Goal: Task Accomplishment & Management: Complete application form

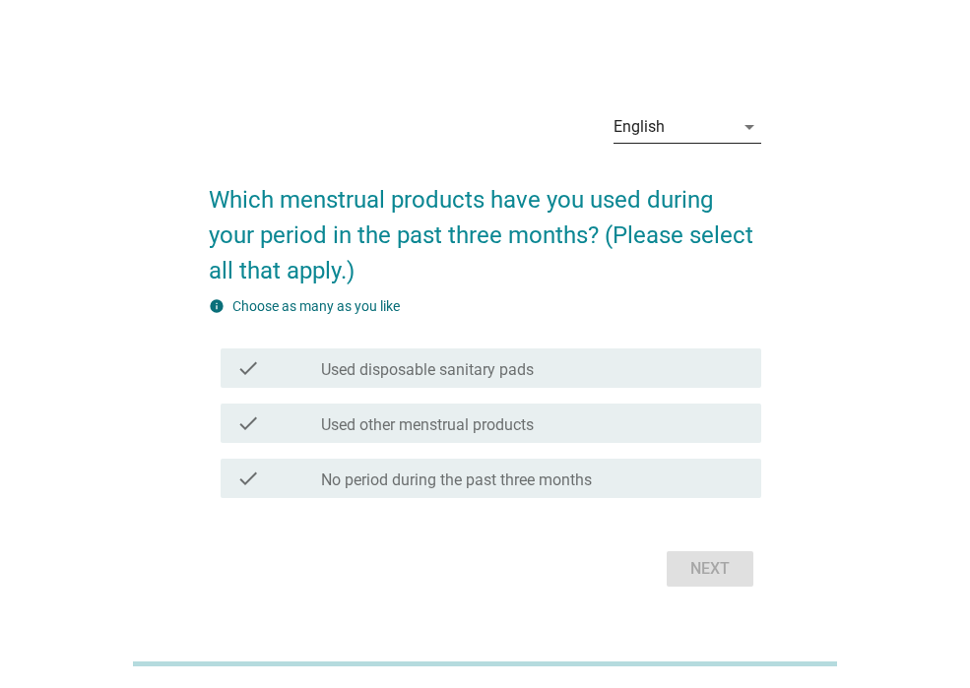
click at [674, 127] on div "English" at bounding box center [673, 127] width 120 height 32
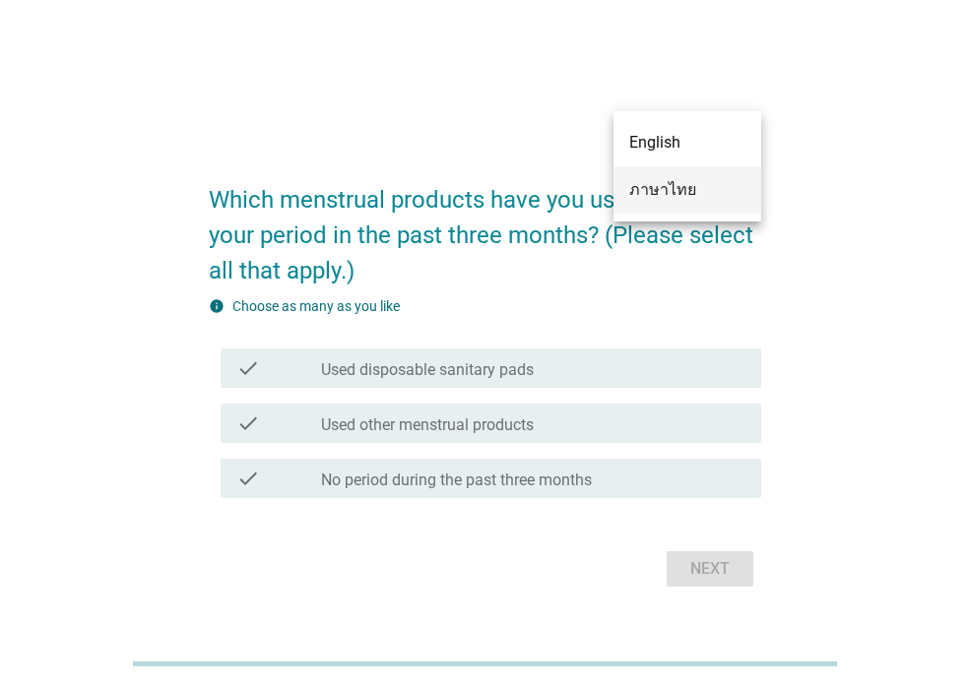
click at [673, 197] on div "ภาษาไทย" at bounding box center [687, 190] width 116 height 24
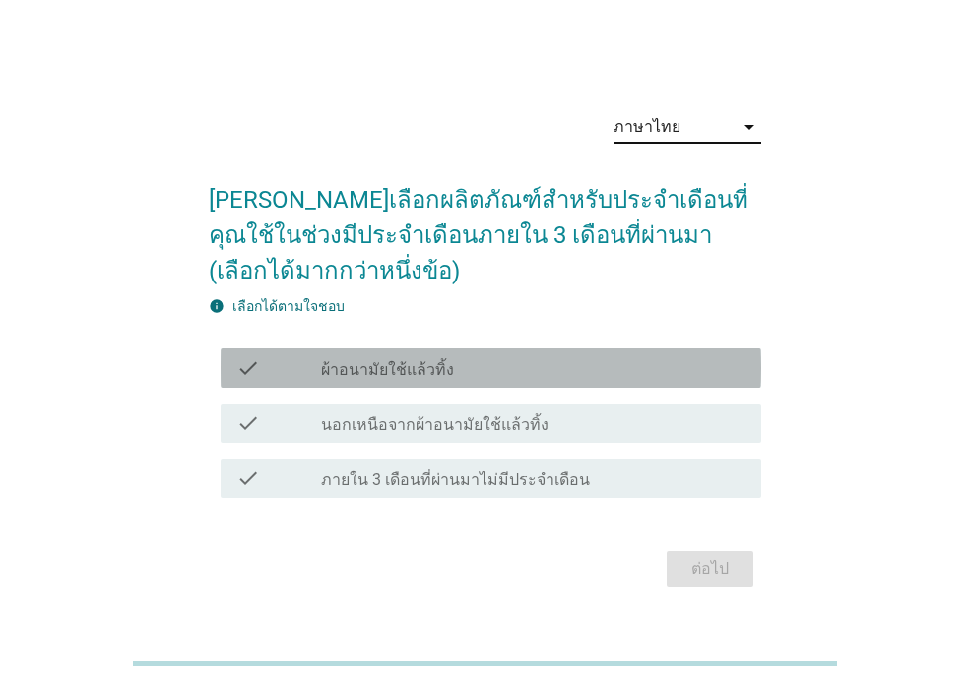
click at [446, 373] on label "ผ้าอนามัยใช้แล้วทิ้ง" at bounding box center [387, 370] width 133 height 20
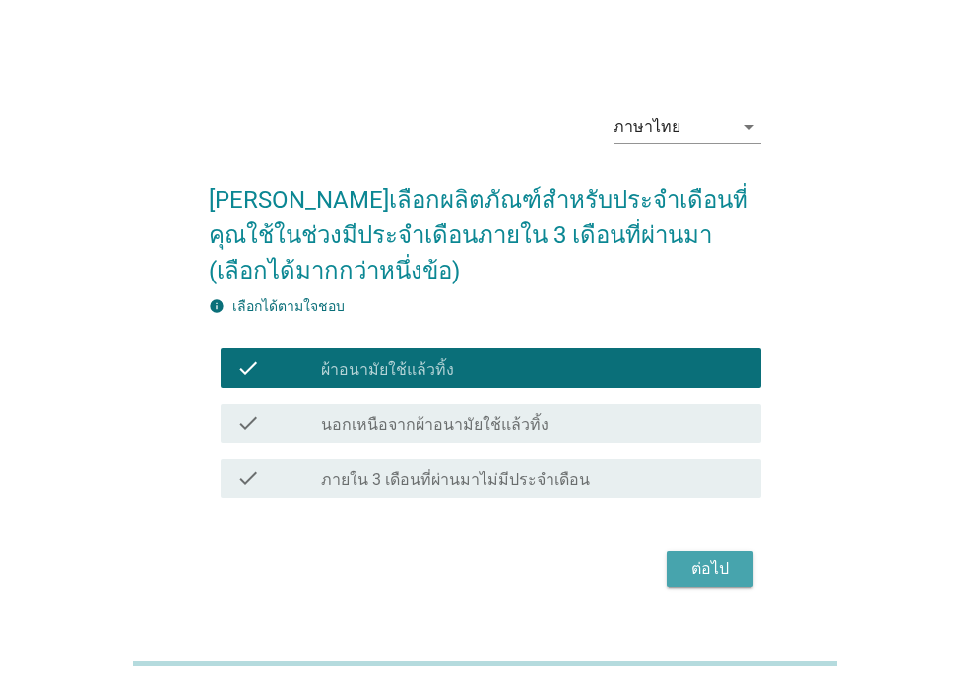
click at [699, 575] on div "ต่อไป" at bounding box center [709, 569] width 55 height 24
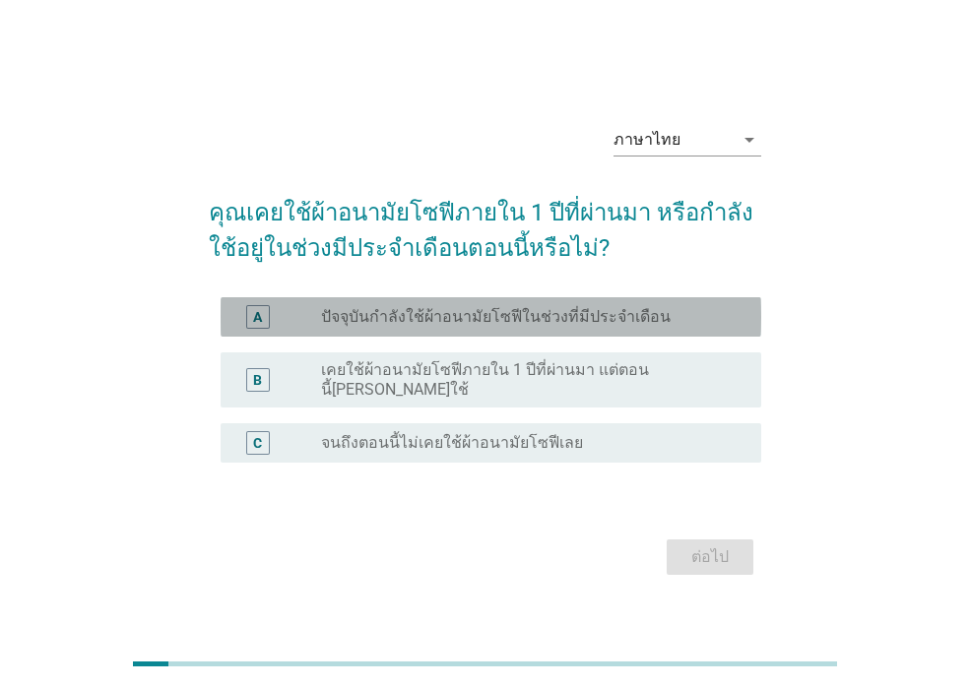
click at [543, 327] on label "ปัจจุบันกำลังใช้ผ้าอนามัยโซฟีในช่วงที่มีประจำเดือน" at bounding box center [496, 317] width 350 height 20
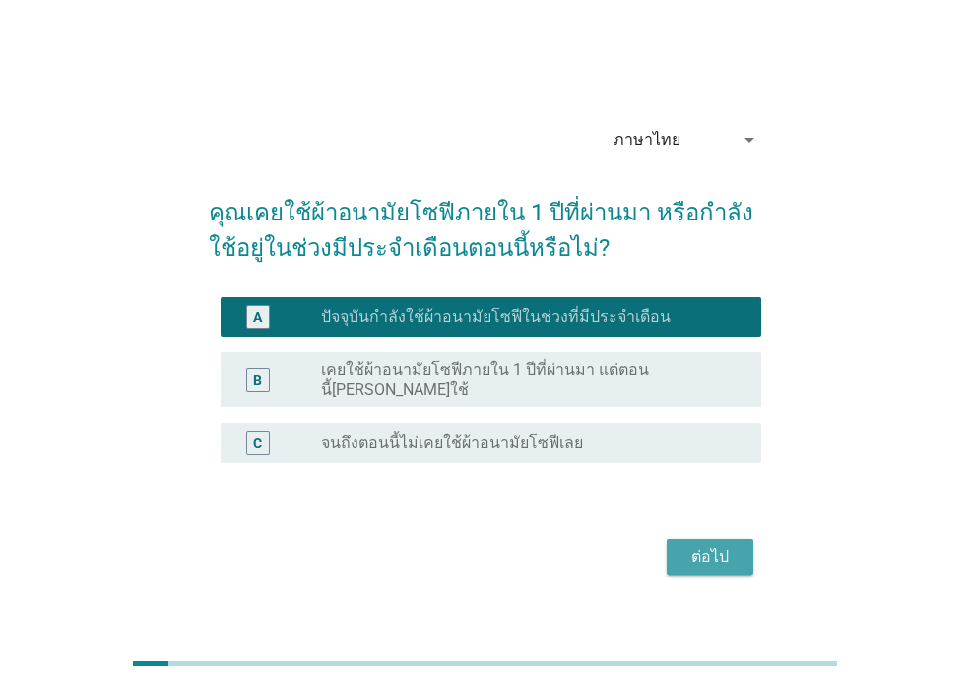
click at [717, 548] on div "ต่อไป" at bounding box center [709, 558] width 55 height 24
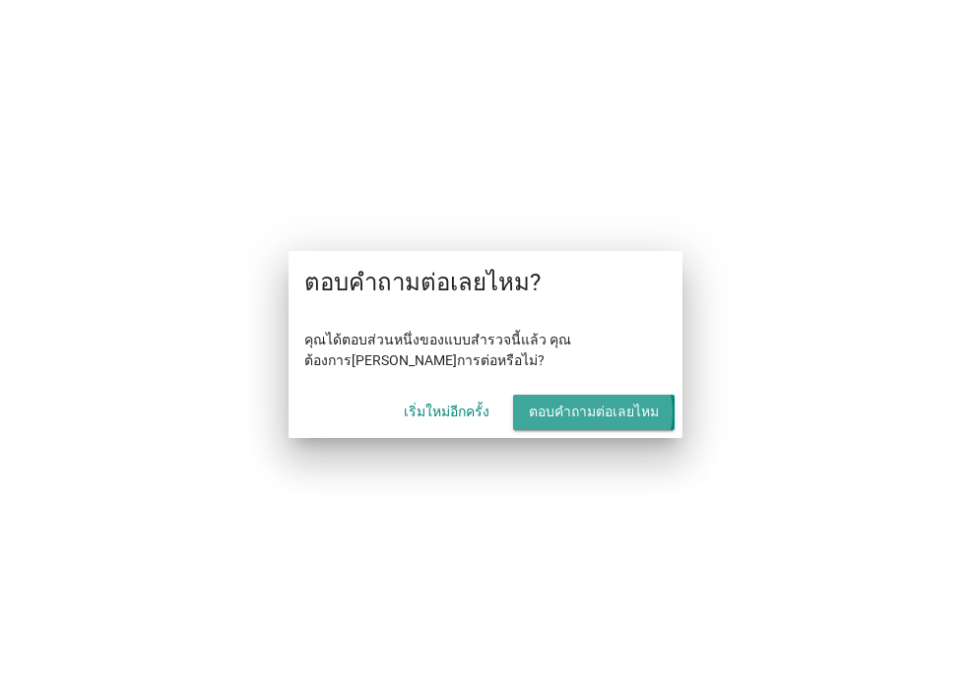
click at [581, 412] on div "ตอบคำถามต่อเลยไหม" at bounding box center [594, 412] width 130 height 21
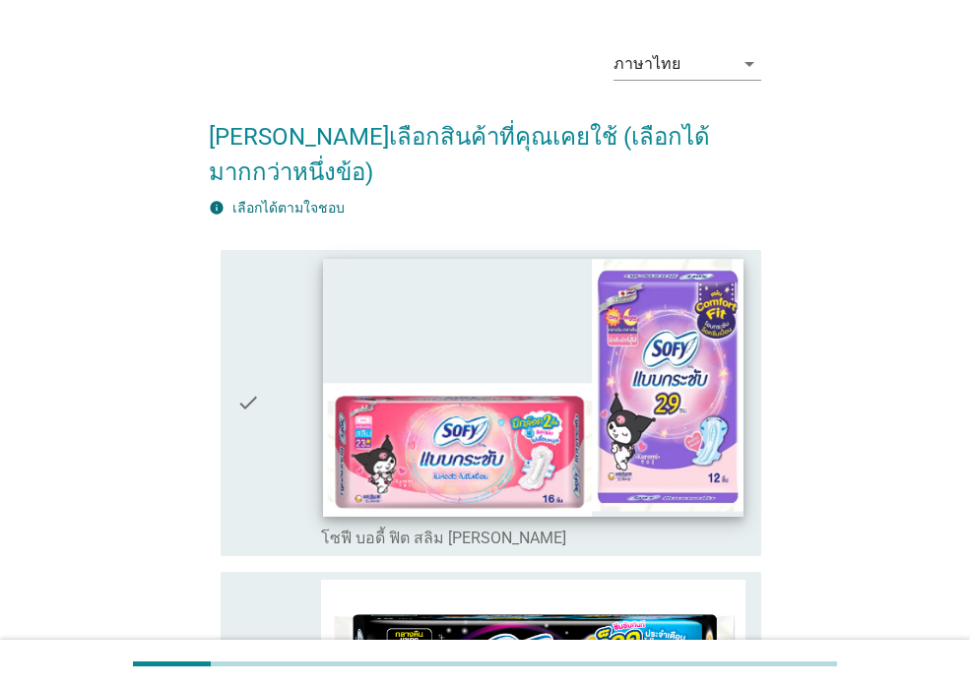
scroll to position [98, 0]
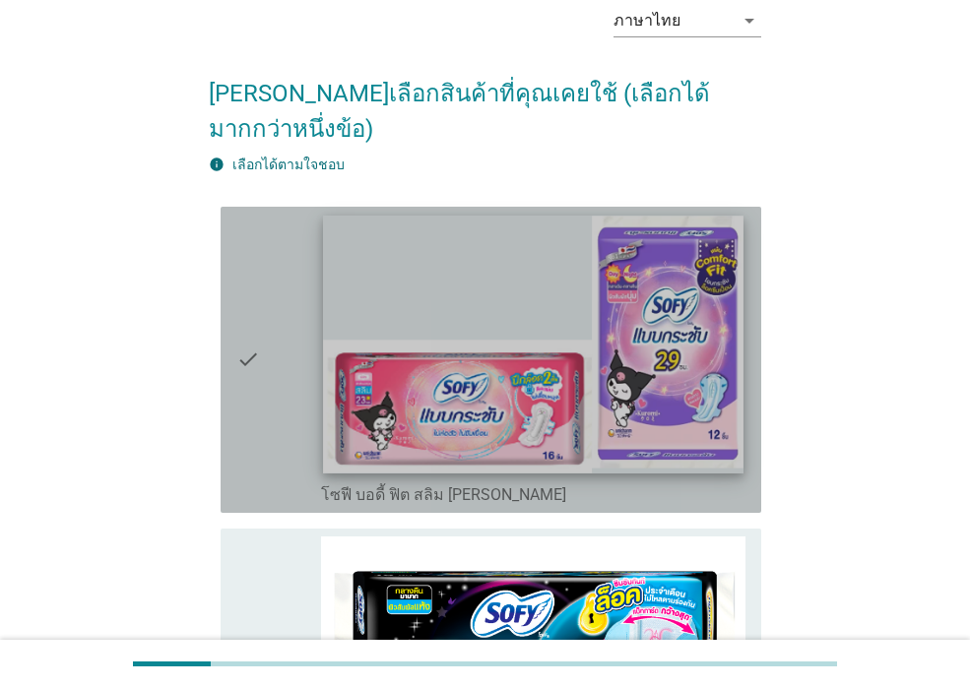
click at [551, 395] on img at bounding box center [532, 345] width 419 height 258
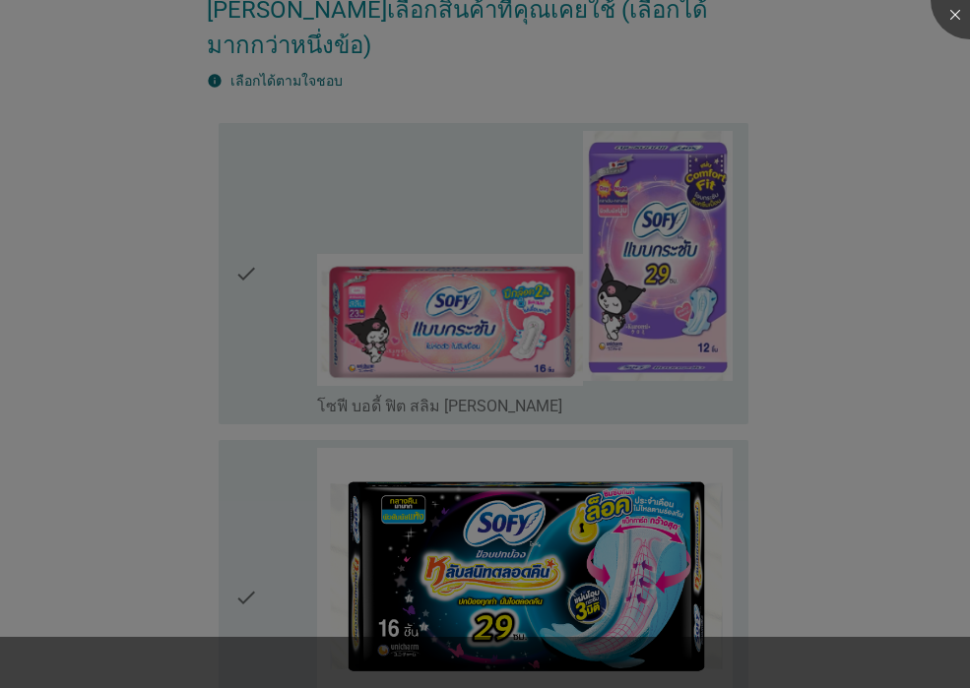
scroll to position [295, 0]
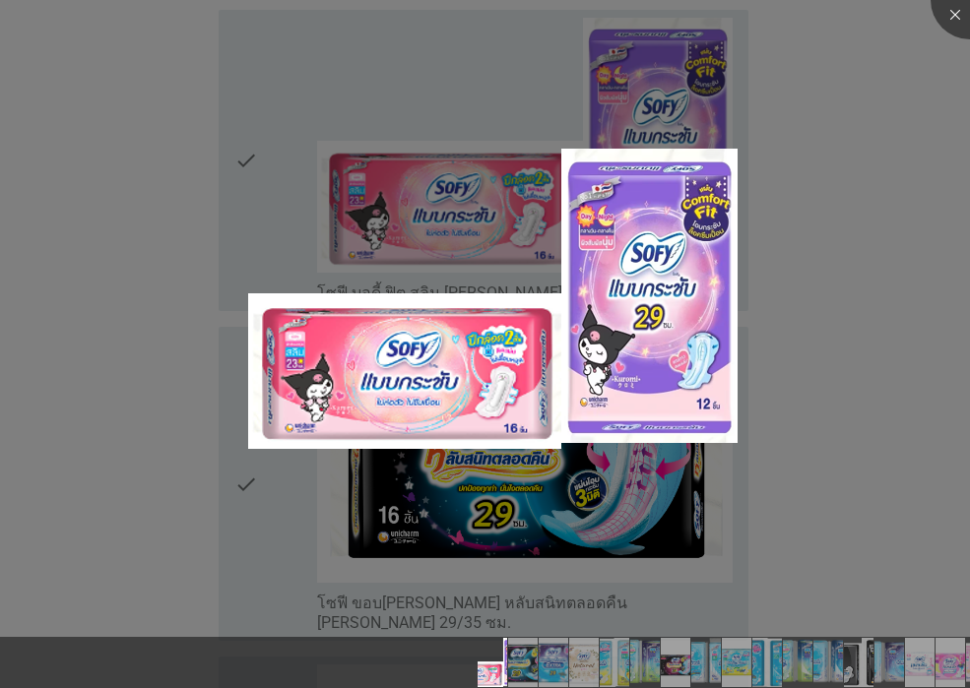
click at [783, 496] on div at bounding box center [485, 344] width 970 height 688
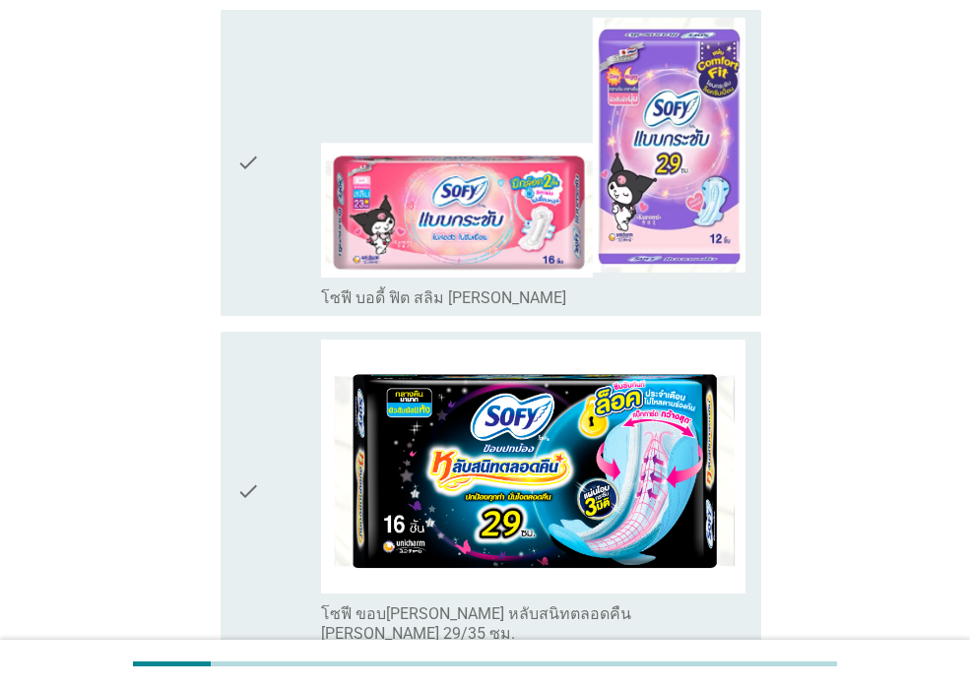
click at [281, 256] on div "check" at bounding box center [278, 163] width 85 height 290
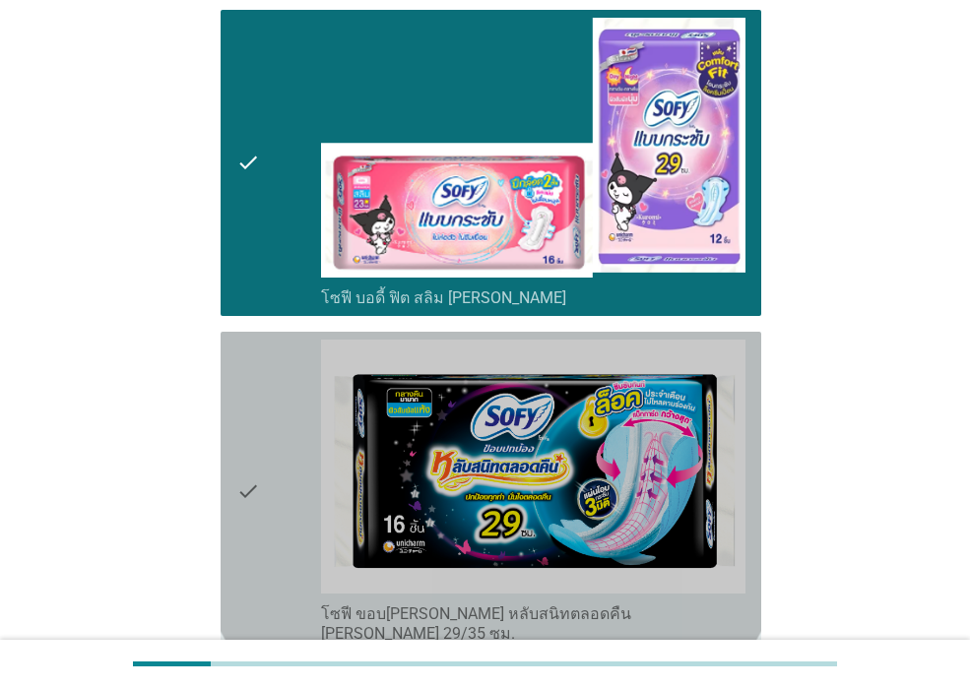
click at [268, 375] on div "check" at bounding box center [278, 492] width 85 height 304
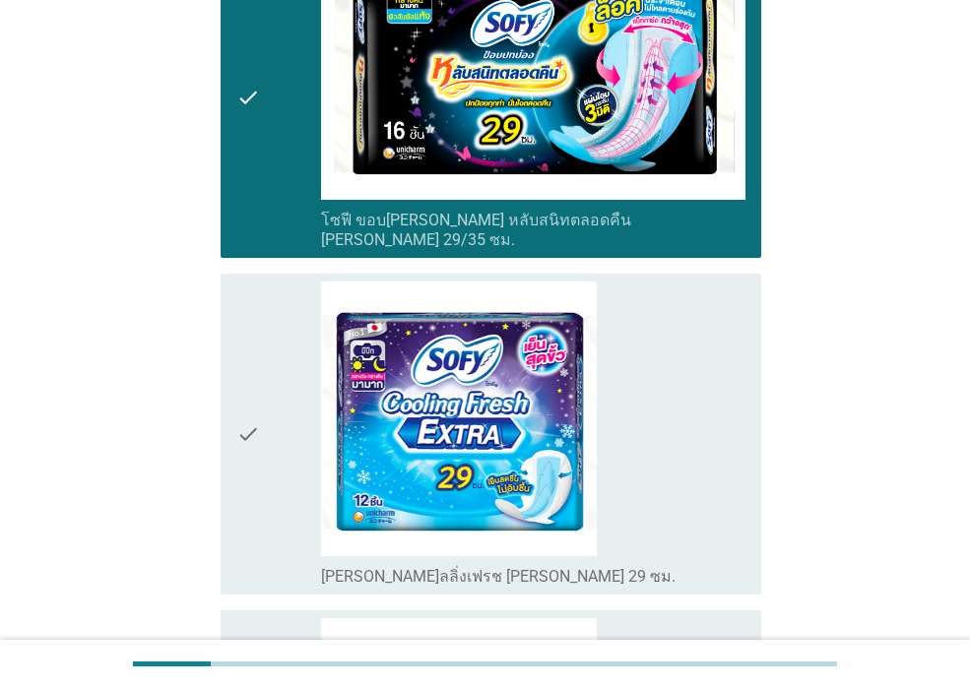
click at [272, 402] on div "check" at bounding box center [278, 435] width 85 height 306
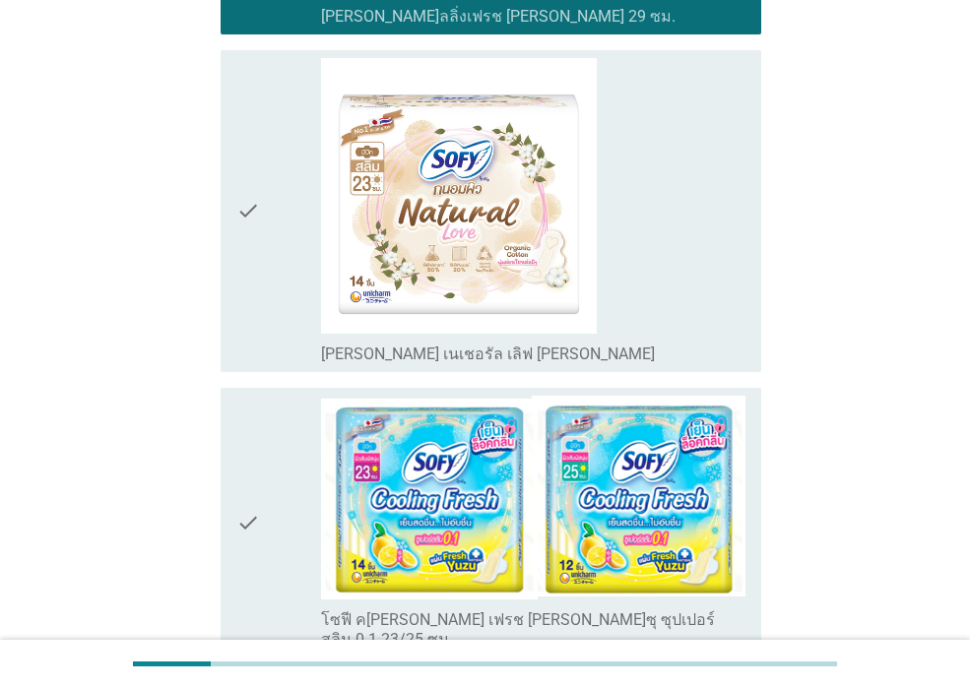
scroll to position [1477, 0]
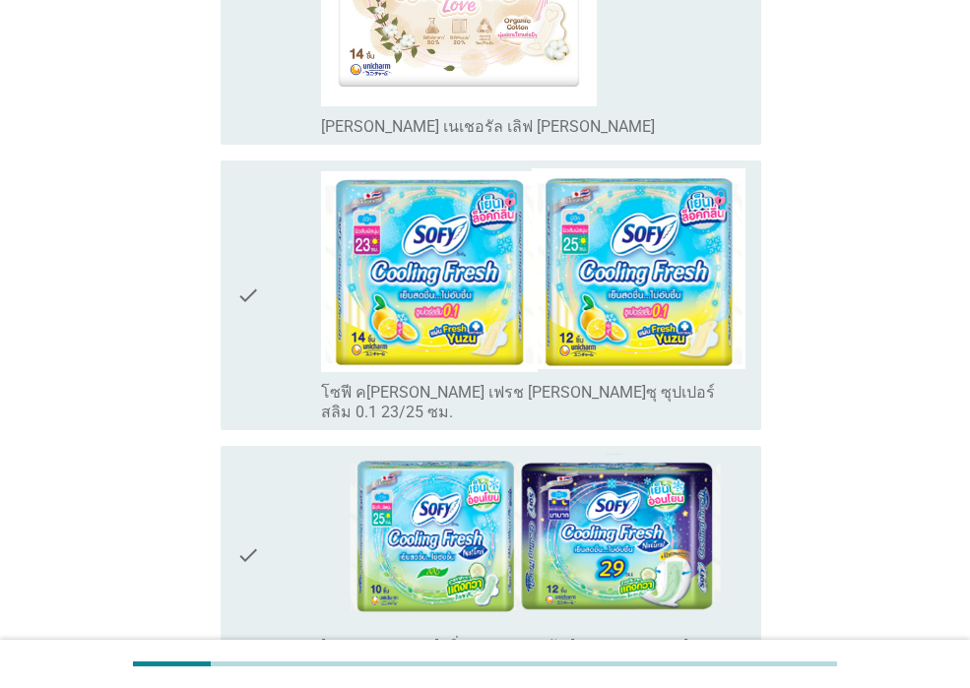
click at [282, 277] on div "check" at bounding box center [278, 295] width 85 height 254
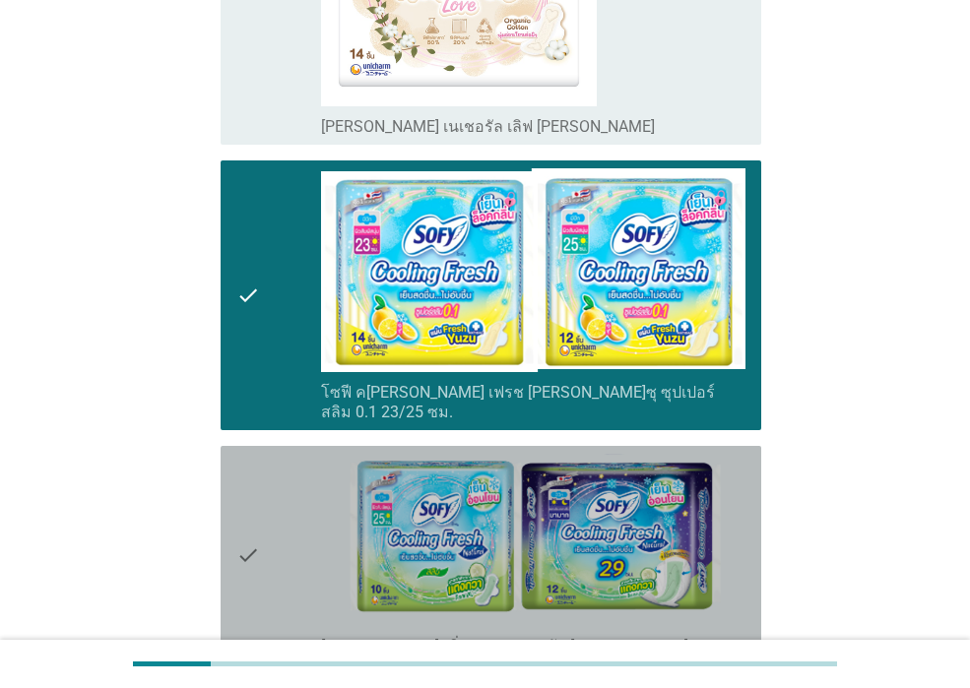
click at [272, 455] on div "check" at bounding box center [278, 556] width 85 height 204
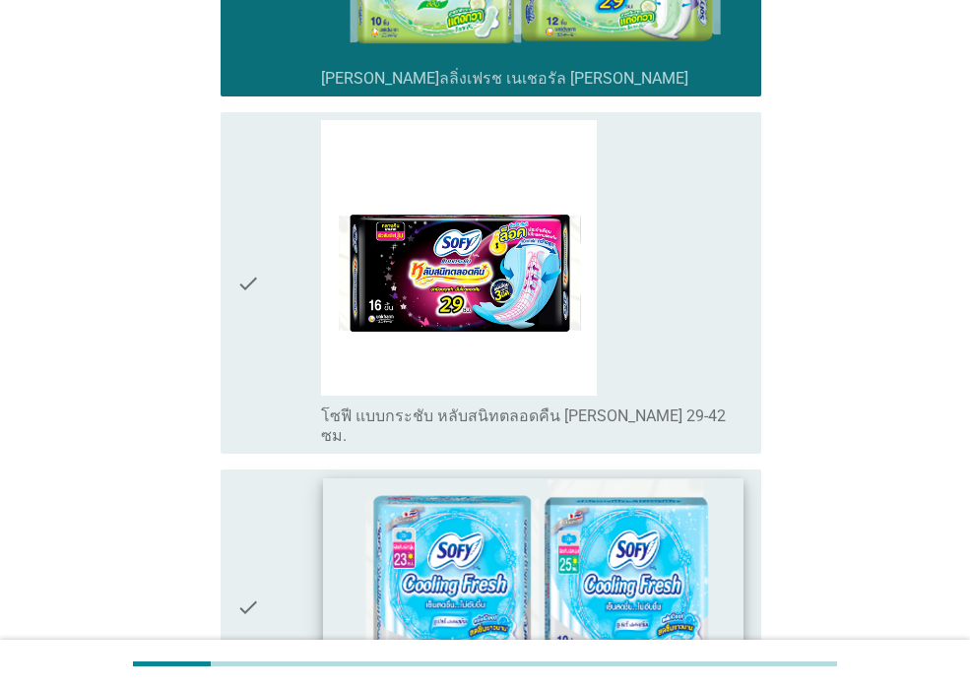
scroll to position [2166, 0]
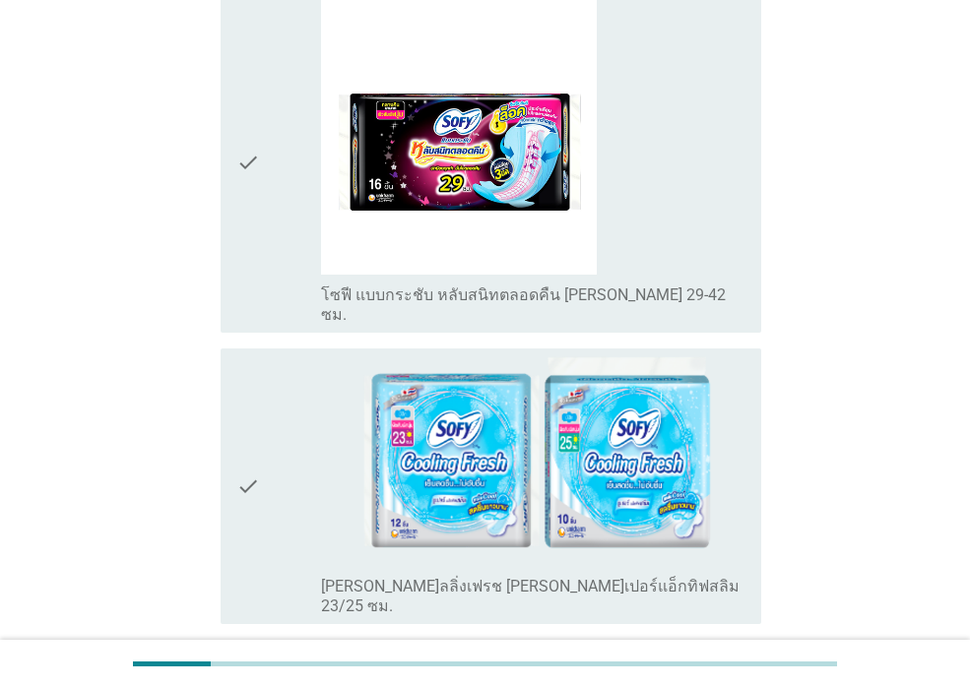
click at [289, 445] on div "check" at bounding box center [278, 486] width 85 height 261
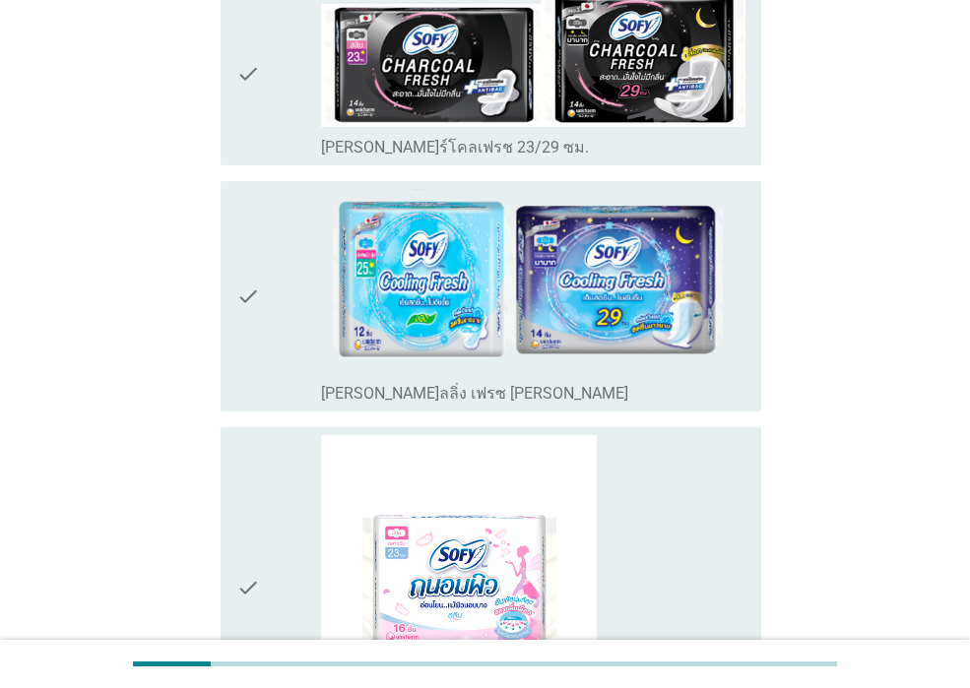
click at [287, 202] on div "check" at bounding box center [278, 296] width 85 height 214
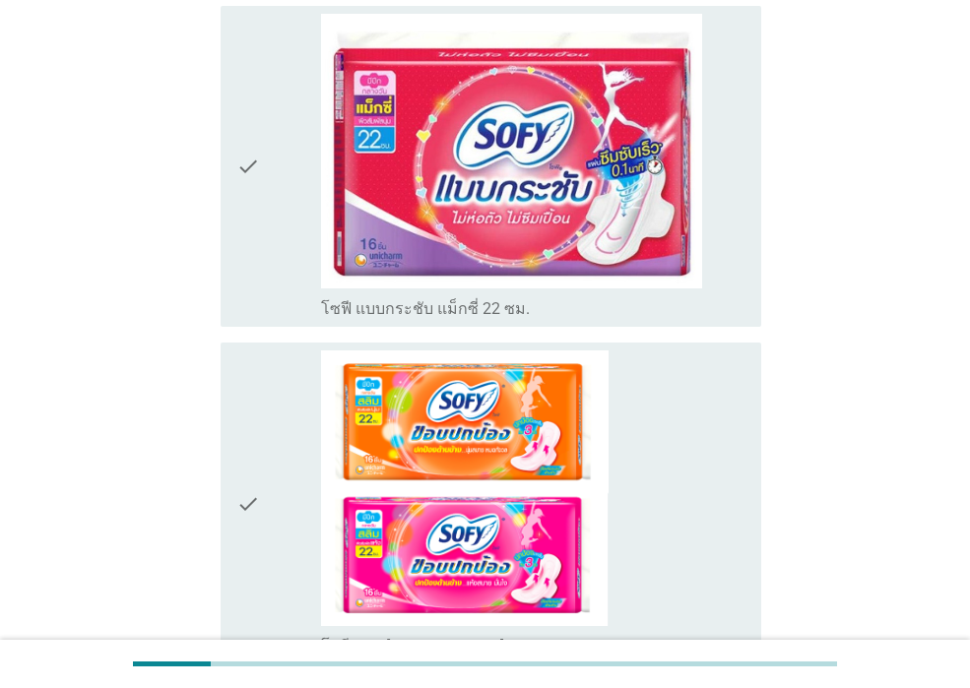
scroll to position [6729, 0]
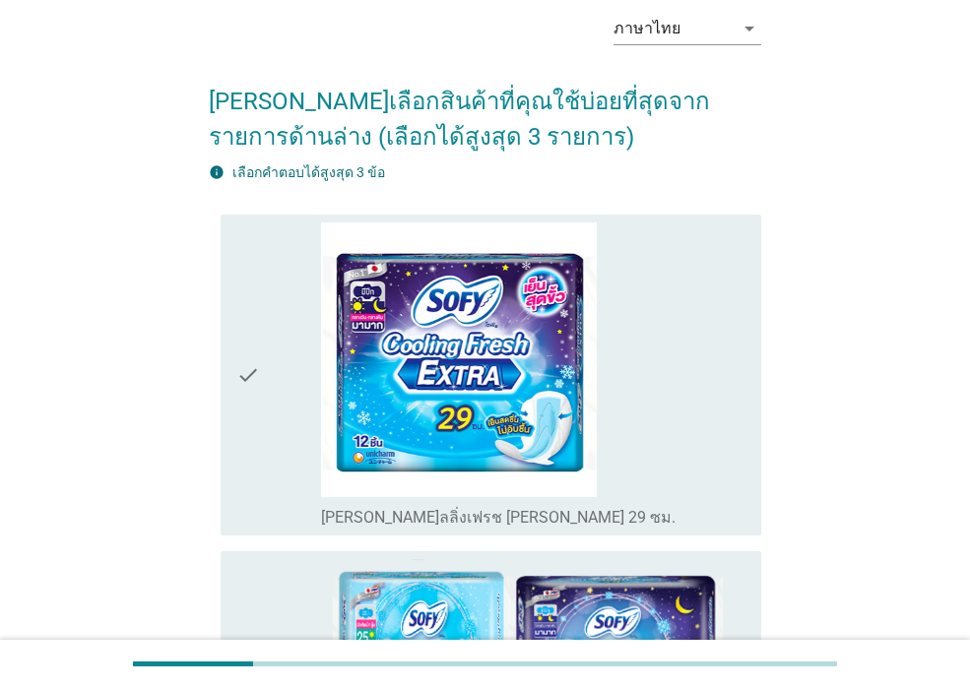
scroll to position [197, 0]
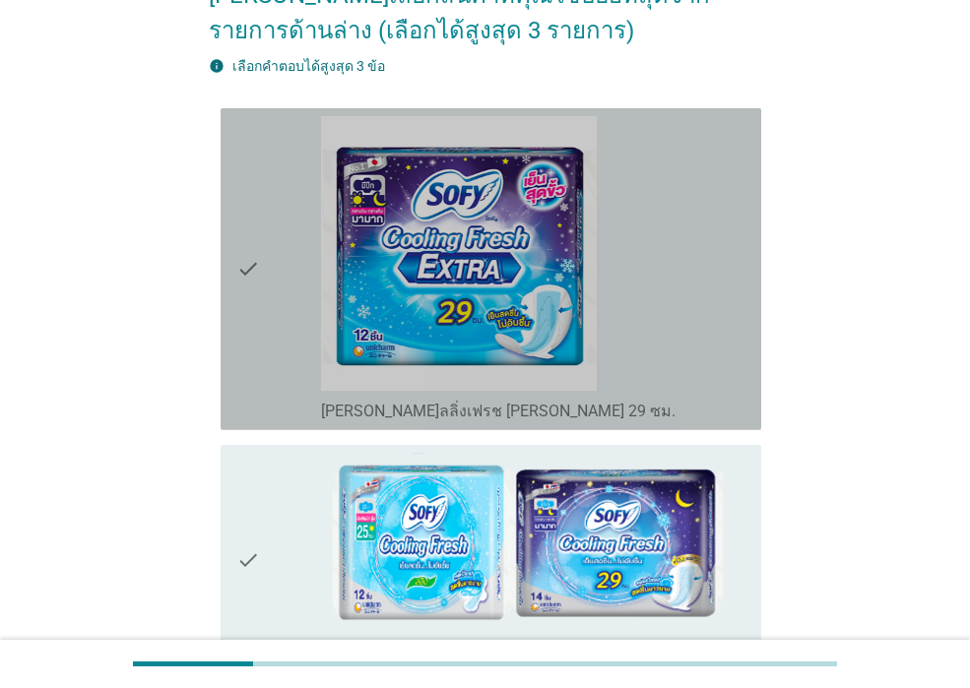
click at [279, 392] on div "check" at bounding box center [278, 269] width 85 height 306
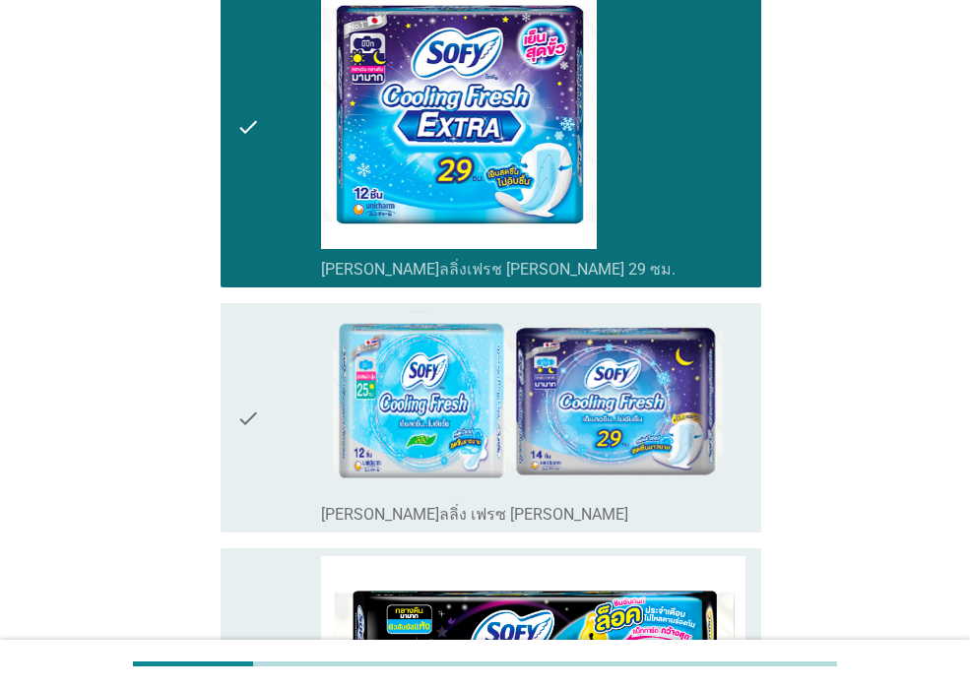
scroll to position [591, 0]
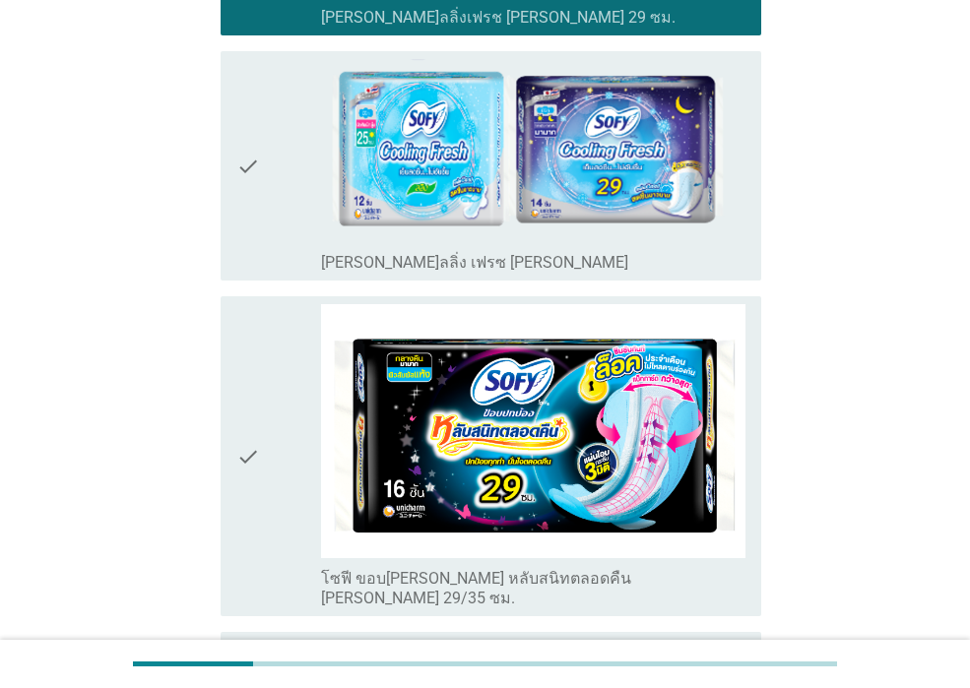
click at [285, 224] on div "check" at bounding box center [278, 166] width 85 height 214
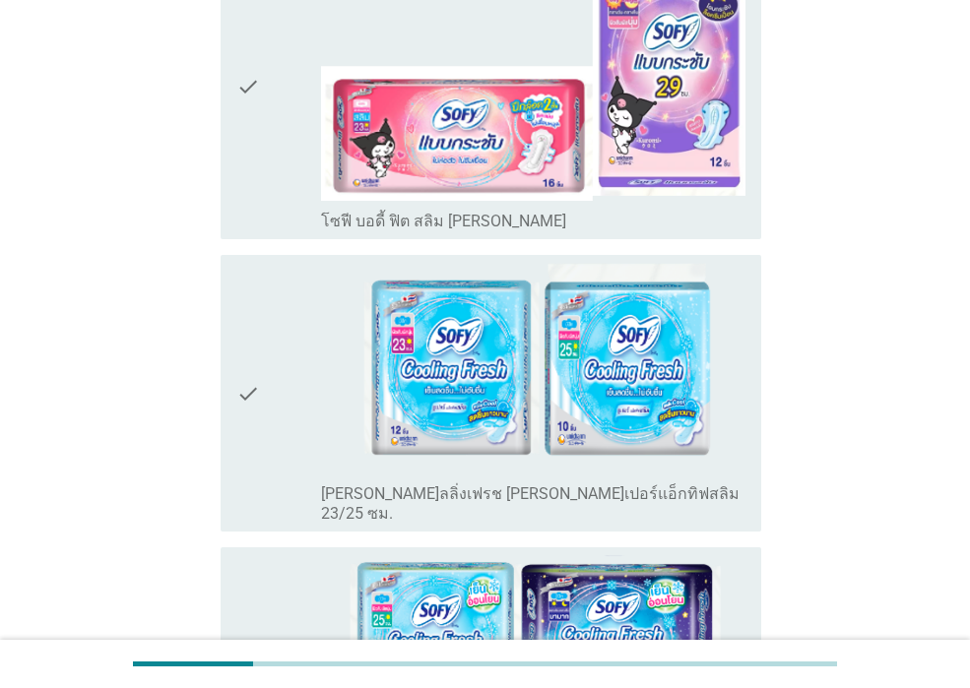
scroll to position [1853, 0]
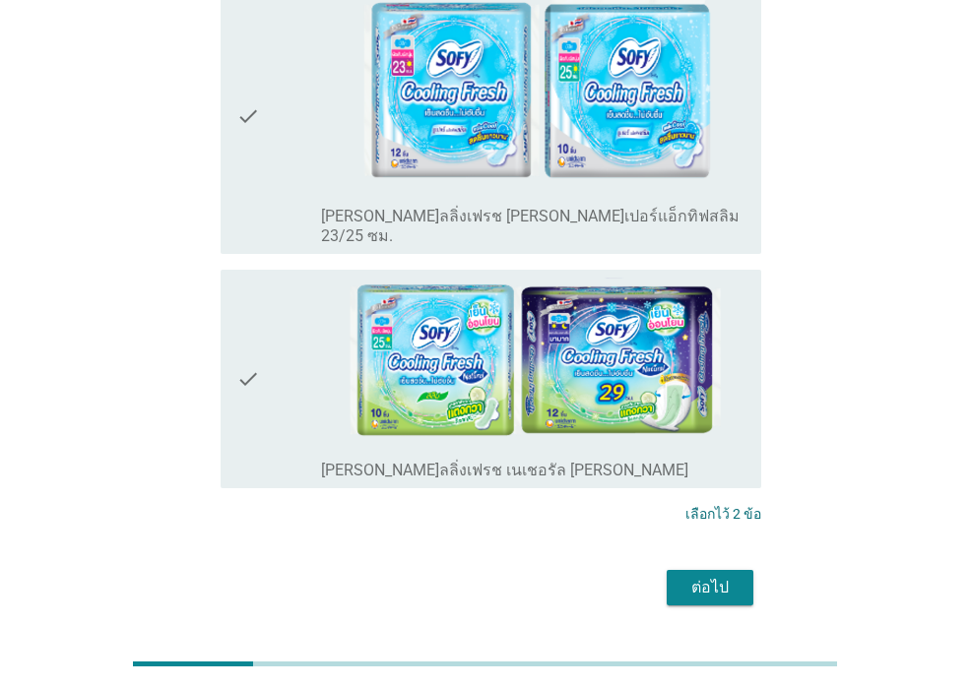
click at [282, 334] on div "check" at bounding box center [278, 380] width 85 height 204
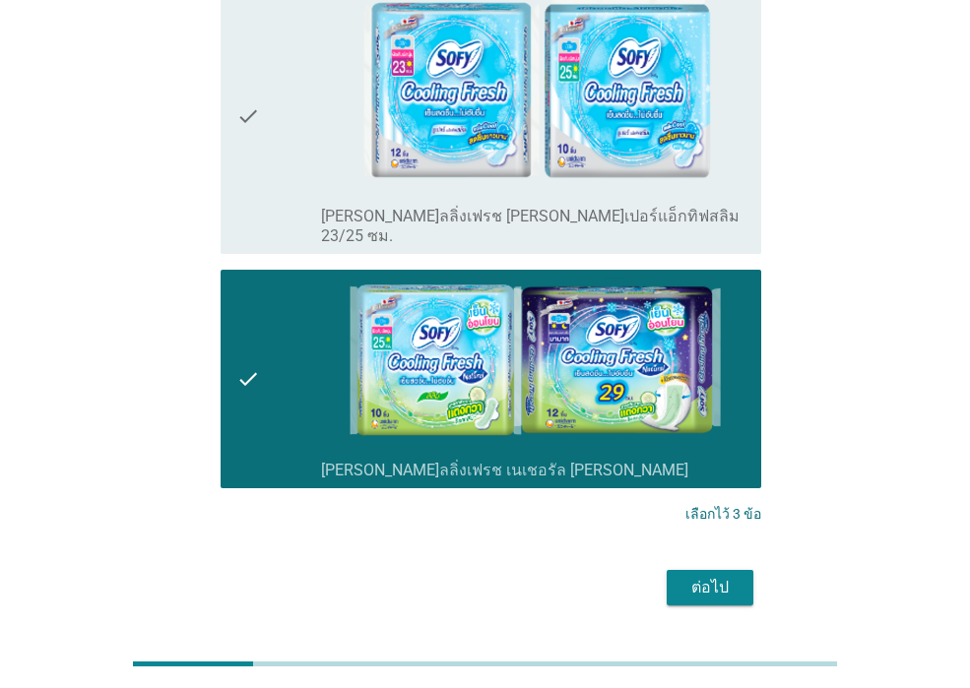
click at [714, 576] on div "ต่อไป" at bounding box center [709, 588] width 55 height 24
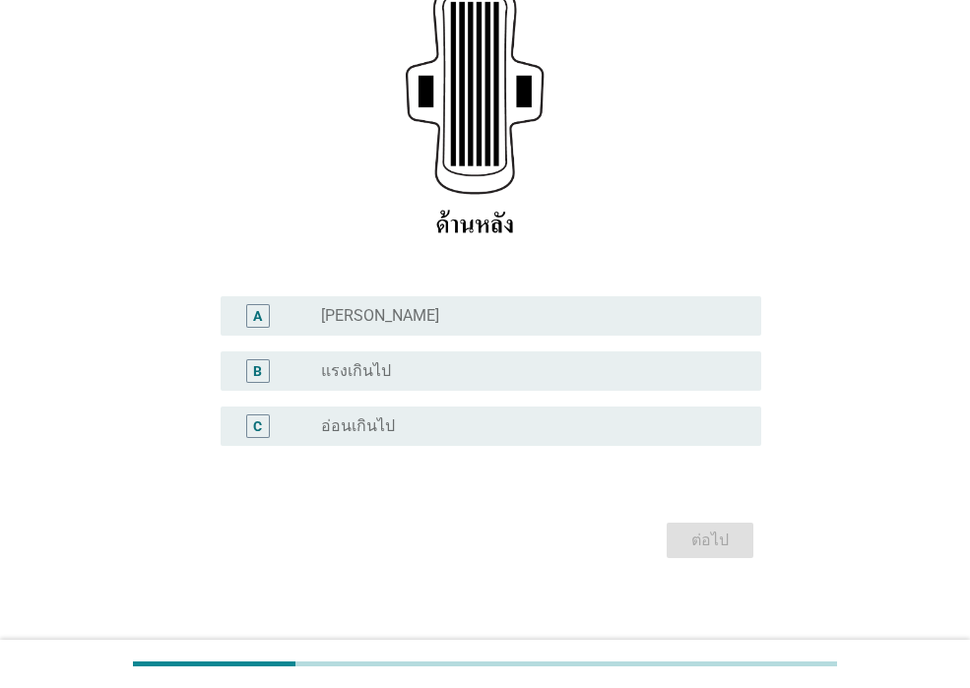
scroll to position [386, 0]
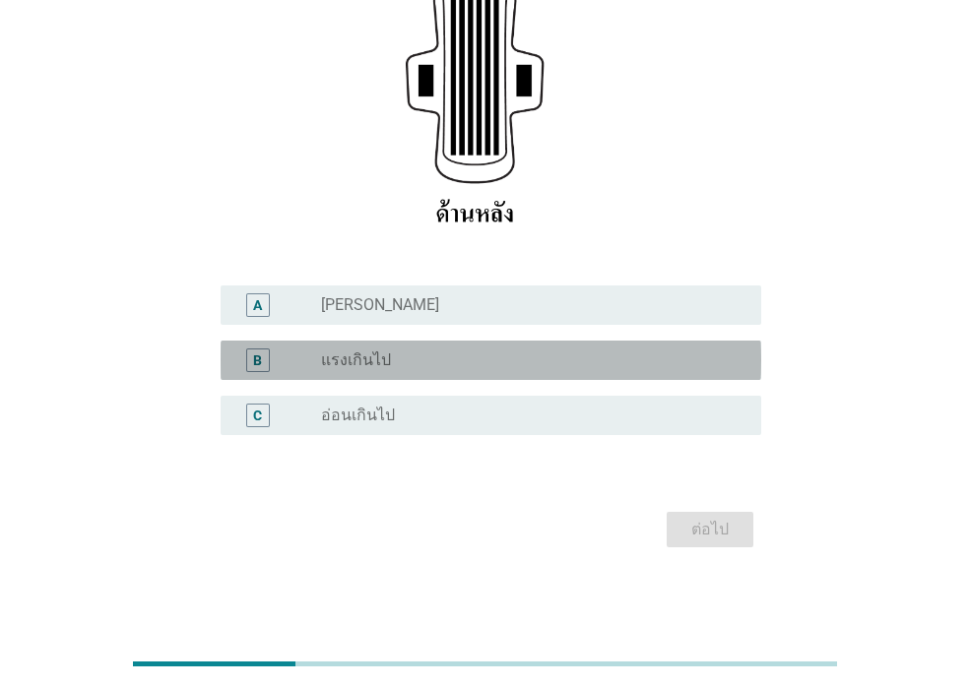
click at [408, 369] on div "radio_button_unchecked แรงเกินไป" at bounding box center [525, 361] width 409 height 20
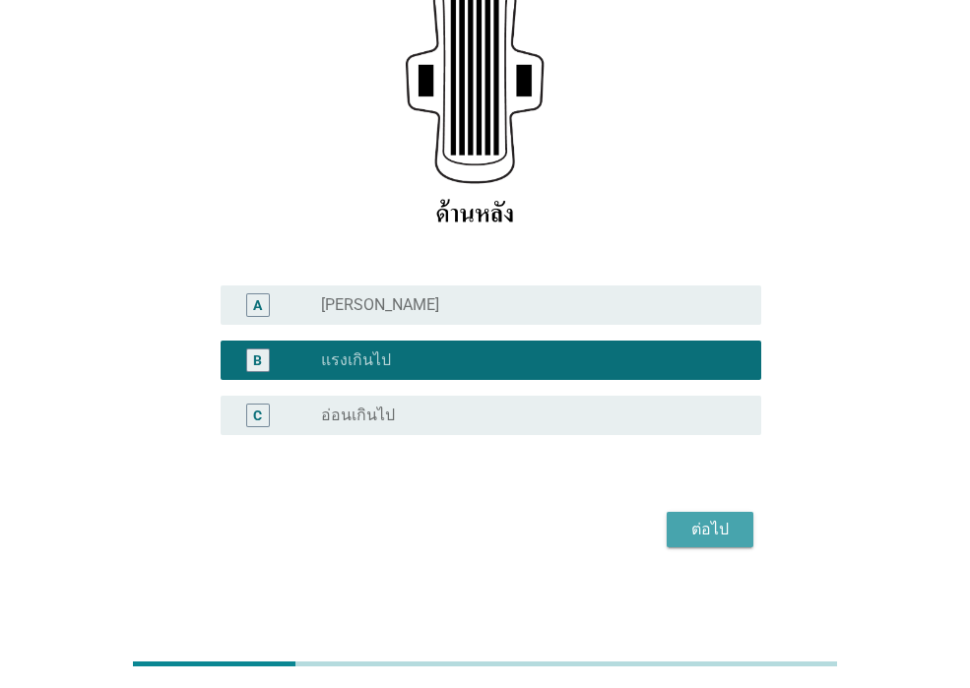
click at [705, 535] on div "ต่อไป" at bounding box center [709, 530] width 55 height 24
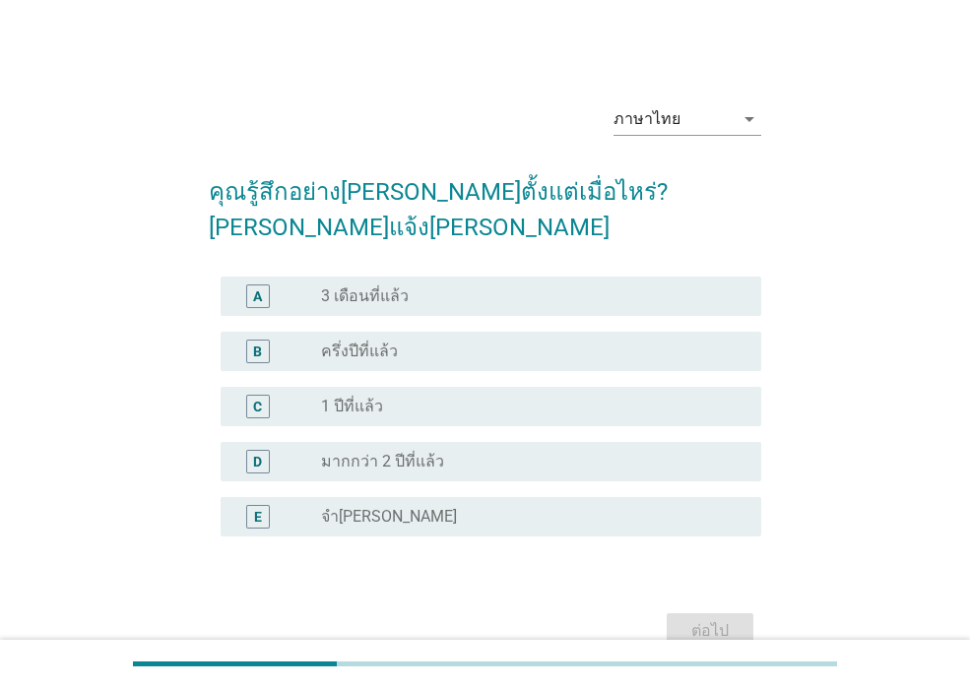
click at [404, 287] on label "3 เดือนที่แล้ว" at bounding box center [365, 297] width 88 height 20
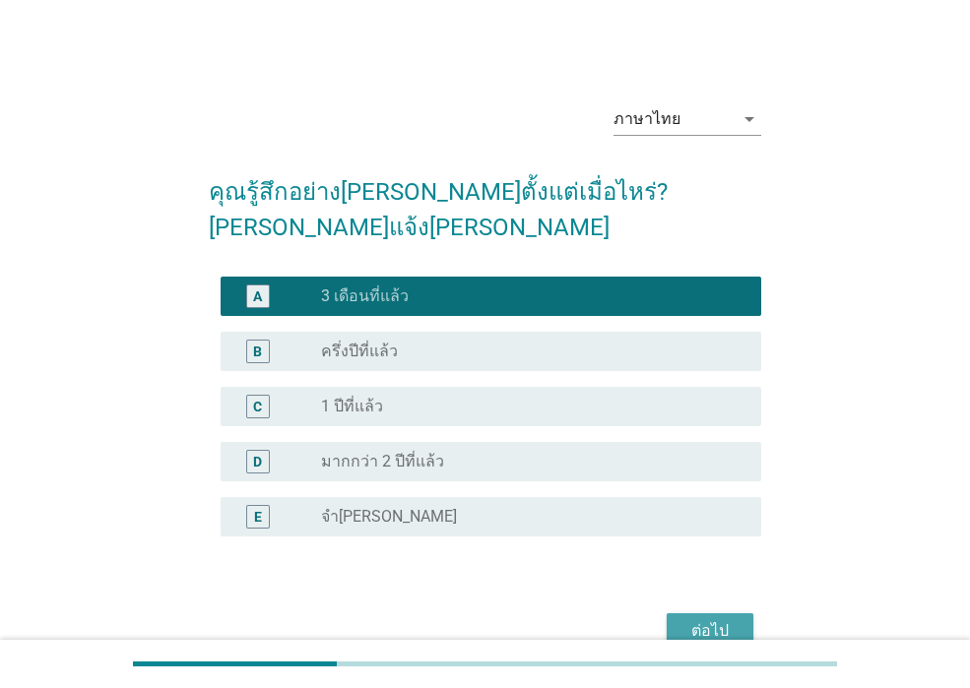
click at [705, 619] on div "ต่อไป" at bounding box center [709, 631] width 55 height 24
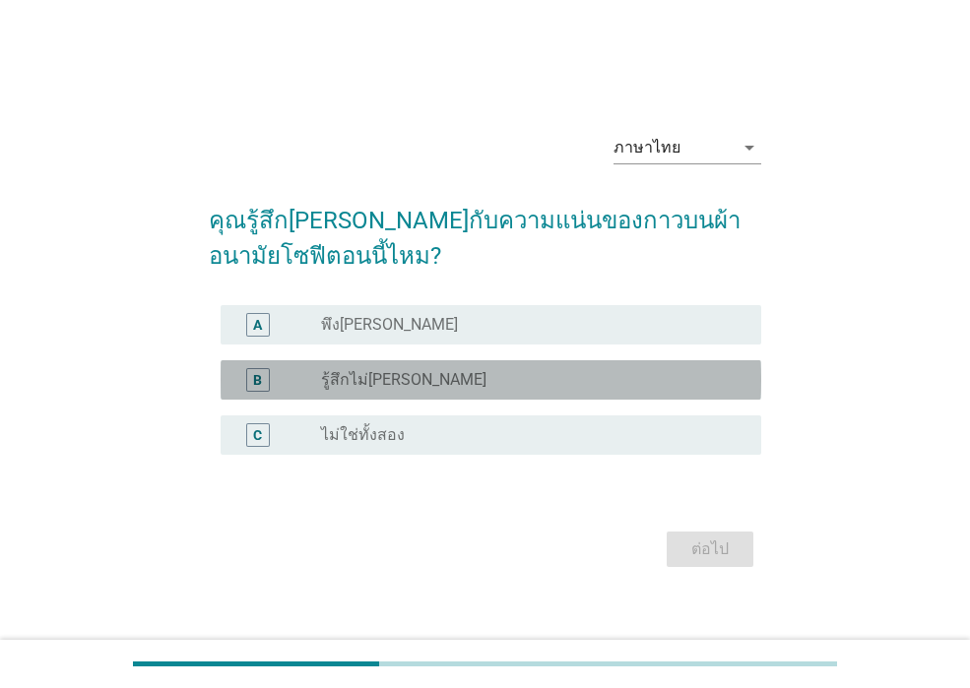
click at [336, 376] on label "รู้สึกไม่พอใจ" at bounding box center [403, 380] width 165 height 20
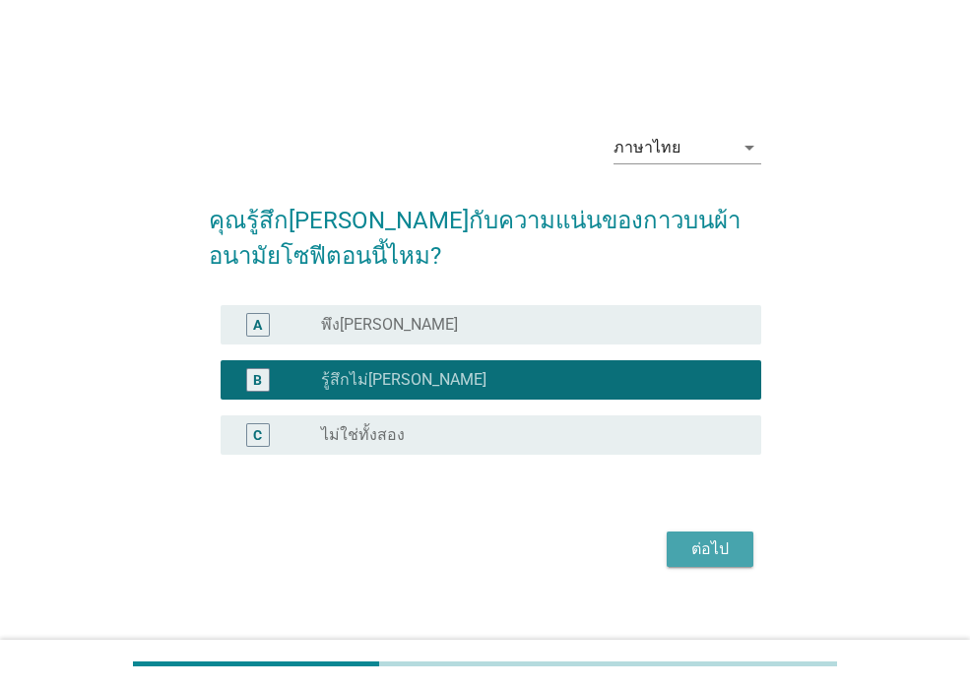
click at [718, 550] on div "ต่อไป" at bounding box center [709, 550] width 55 height 24
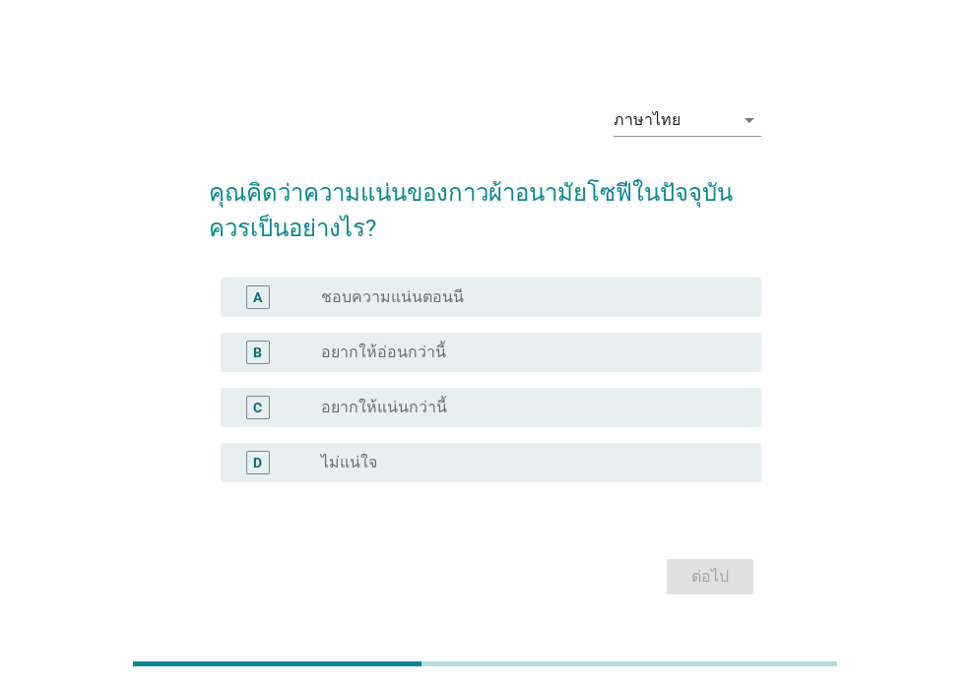
click at [489, 345] on div "radio_button_unchecked อยากให้อ่อนกว่านี้" at bounding box center [525, 353] width 409 height 20
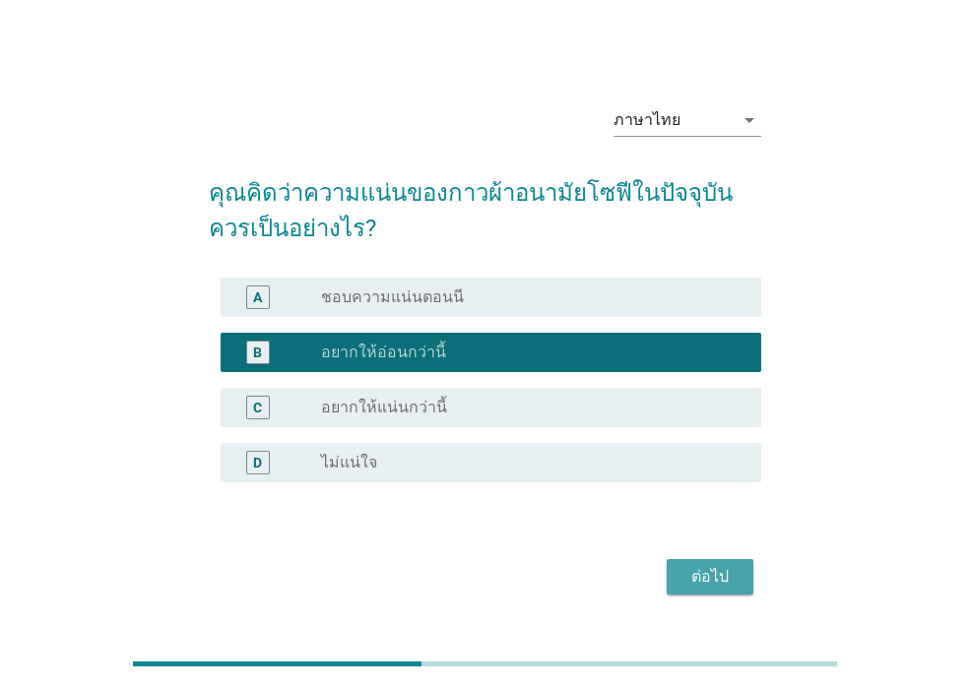
click at [689, 577] on div "ต่อไป" at bounding box center [709, 577] width 55 height 24
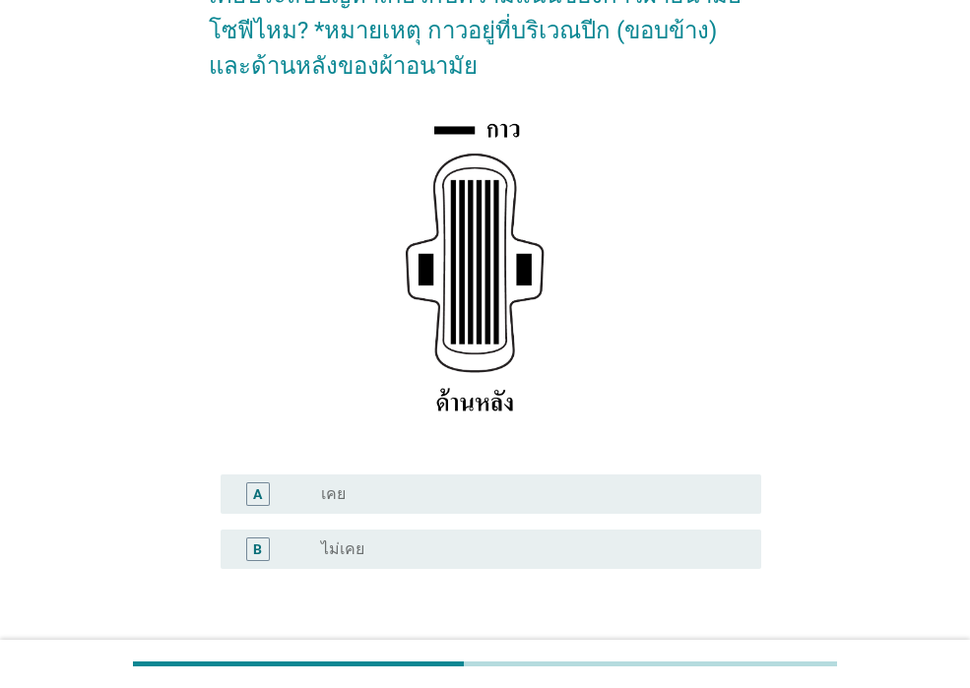
click at [411, 486] on div "radio_button_unchecked เคย" at bounding box center [525, 494] width 409 height 20
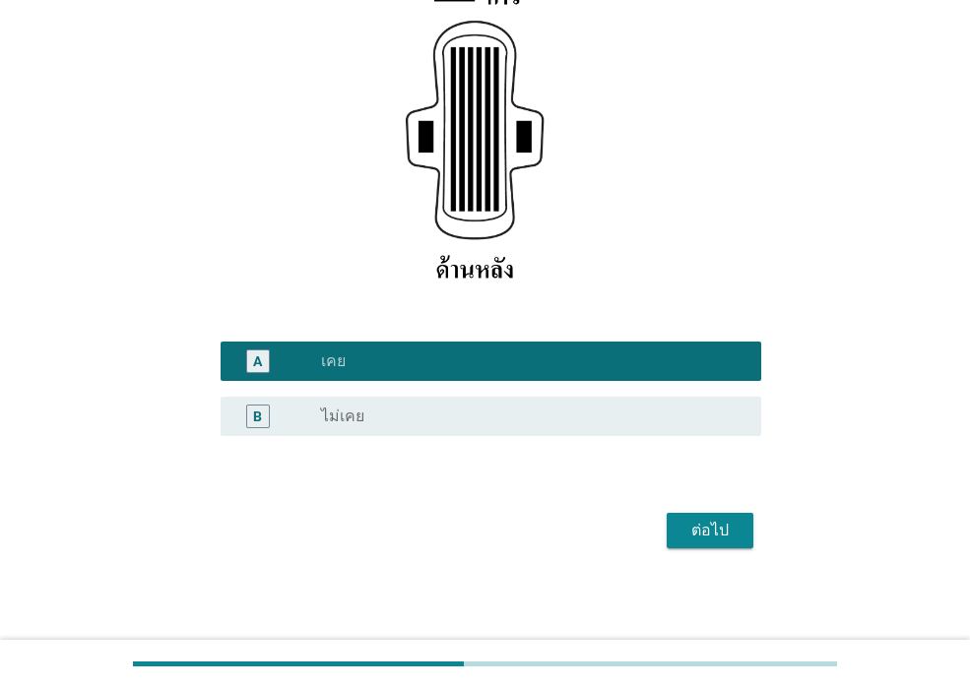
scroll to position [331, 0]
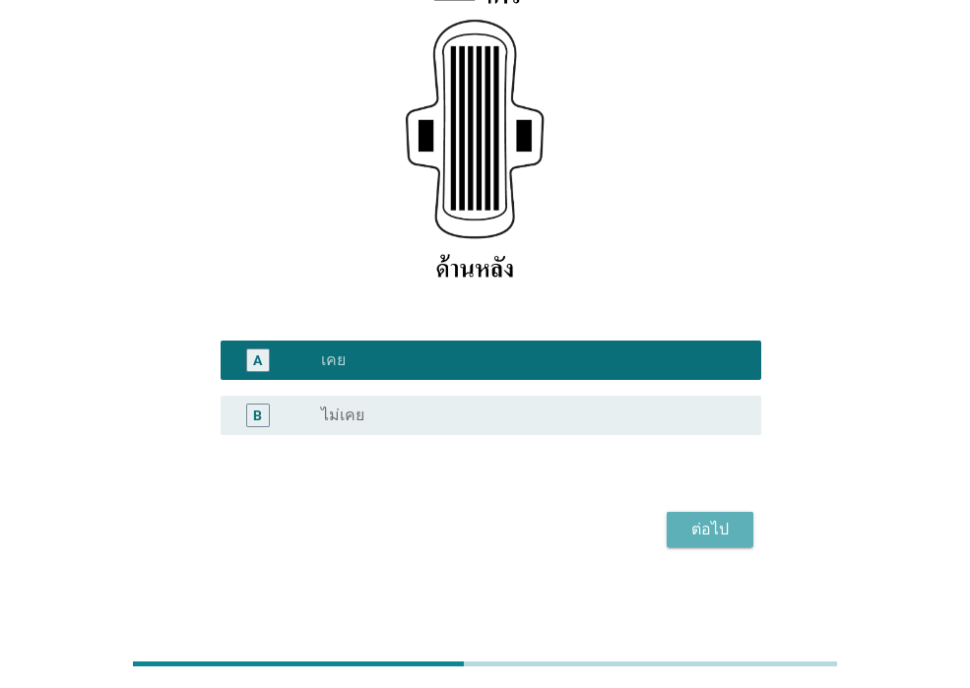
click at [674, 529] on button "ต่อไป" at bounding box center [710, 529] width 87 height 35
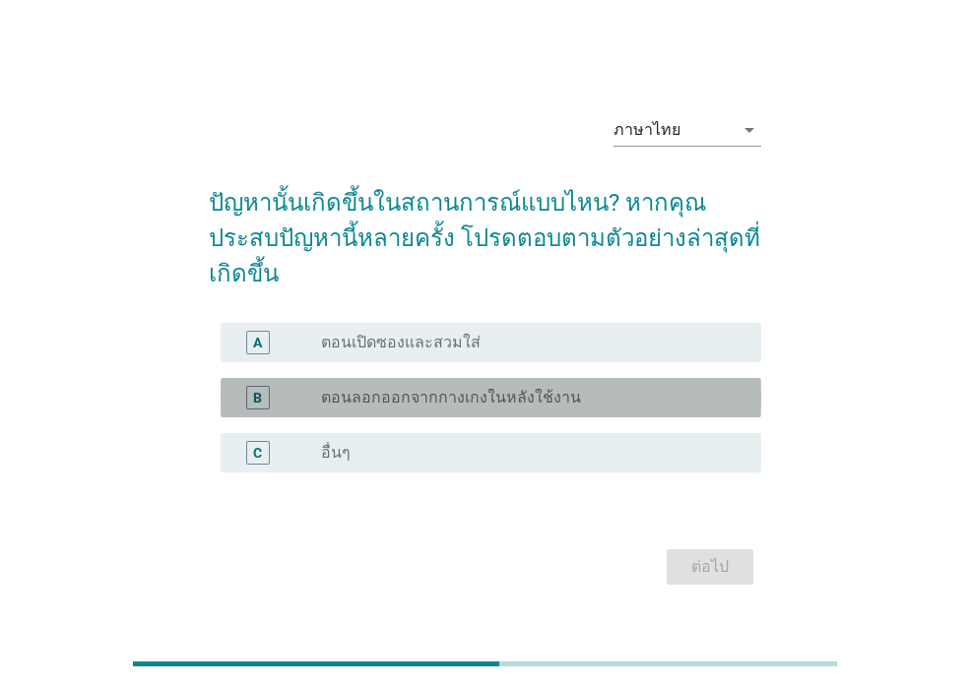
click at [360, 388] on label "ตอนลอกออกจากกางเกงในหลังใช้งาน" at bounding box center [451, 398] width 260 height 20
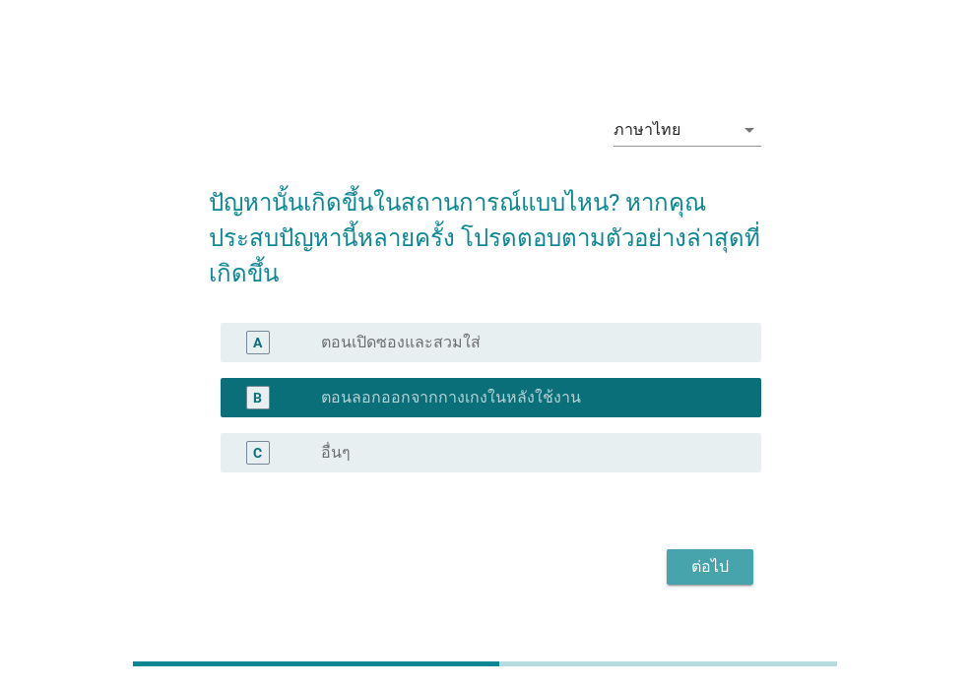
click at [721, 555] on div "ต่อไป" at bounding box center [709, 567] width 55 height 24
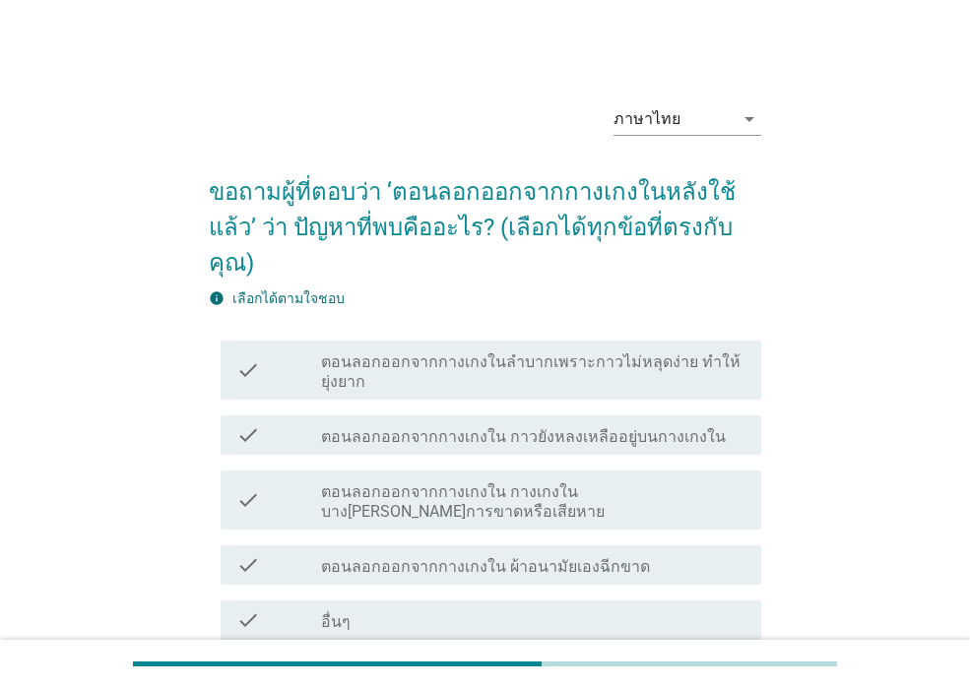
click at [347, 482] on label "ตอนลอกออกจากกางเกงใน กางเกงในบางส่วนเกิดการขาดหรือเสียหาย" at bounding box center [533, 501] width 424 height 39
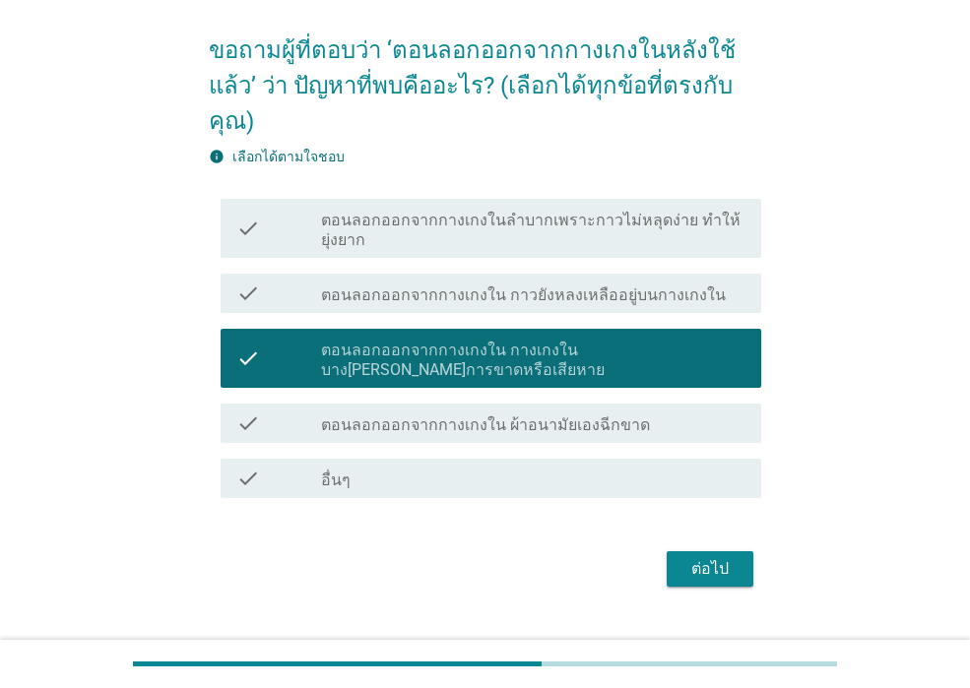
scroll to position [146, 0]
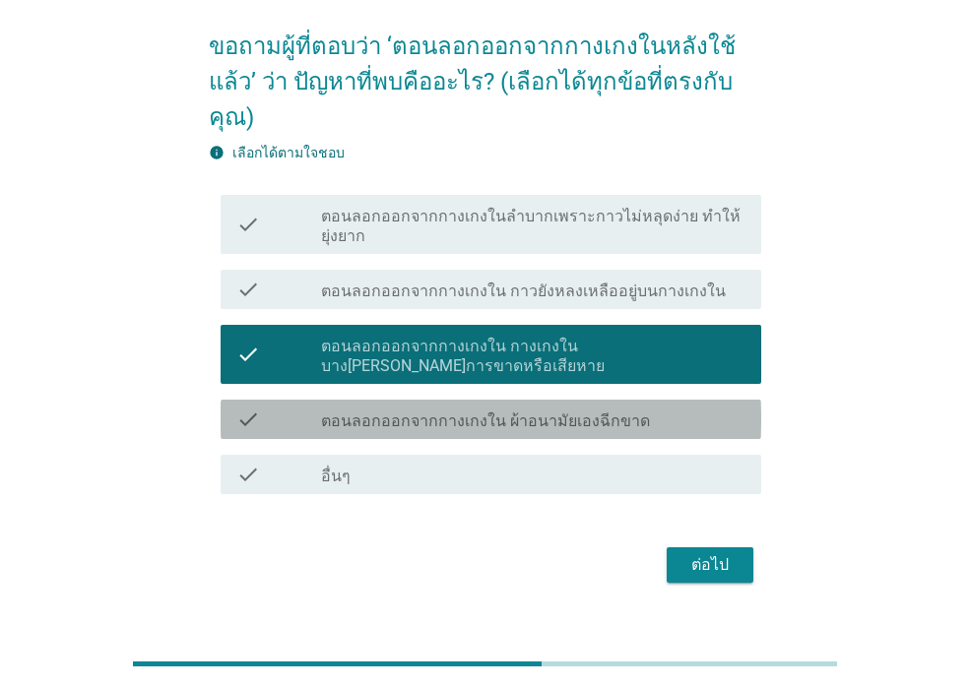
click at [512, 412] on label "ตอนลอกออกจากกางเกงใน ผ้าอนามัยเองฉีกขาด" at bounding box center [485, 422] width 329 height 20
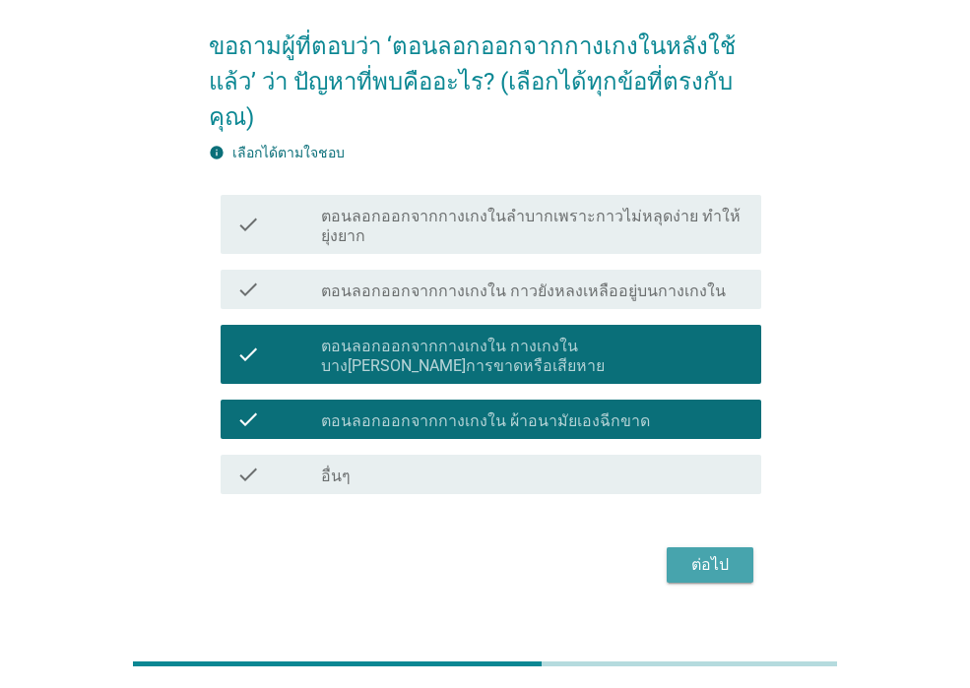
click at [729, 553] on div "ต่อไป" at bounding box center [709, 565] width 55 height 24
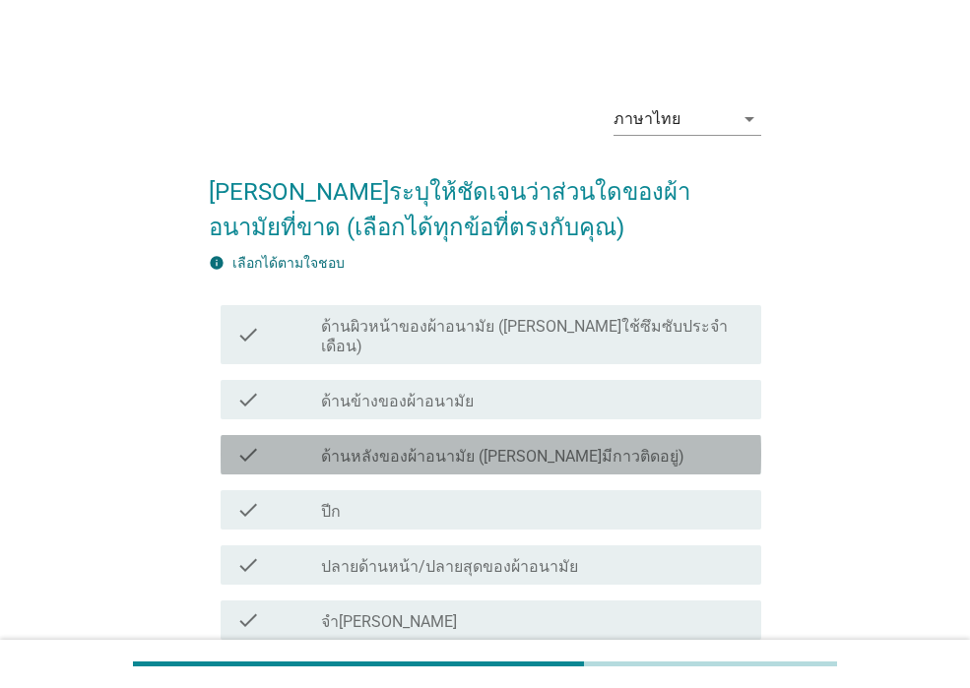
click at [364, 447] on label "ด้านหลังของผ้าอนามัย (ด้านที่มีกาวติดอยู่)" at bounding box center [502, 457] width 363 height 20
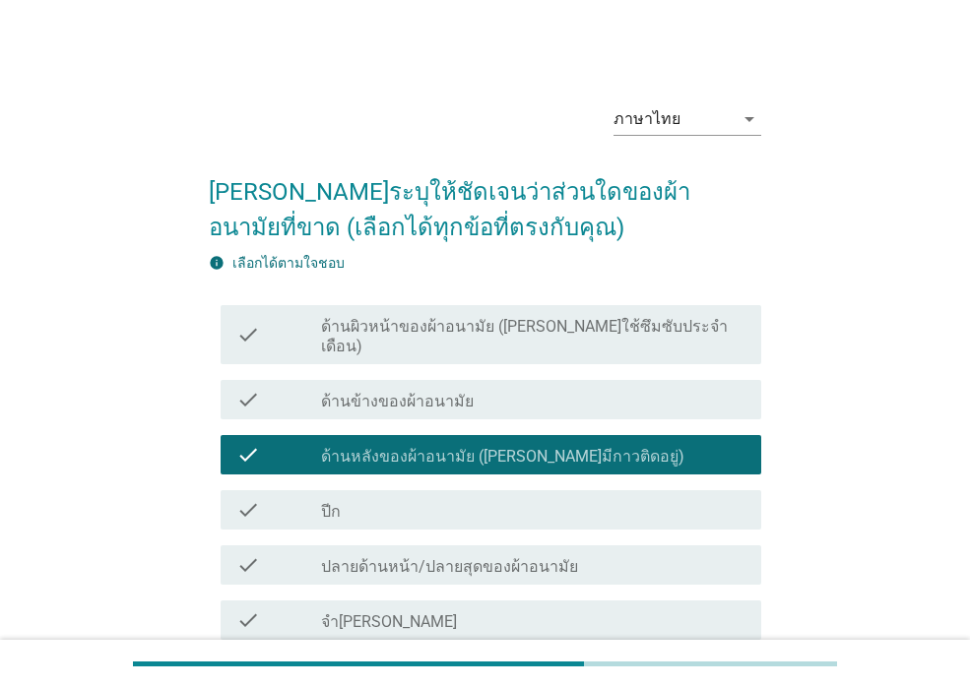
click at [357, 498] on div "check_box_outline_blank ปีก" at bounding box center [533, 510] width 424 height 24
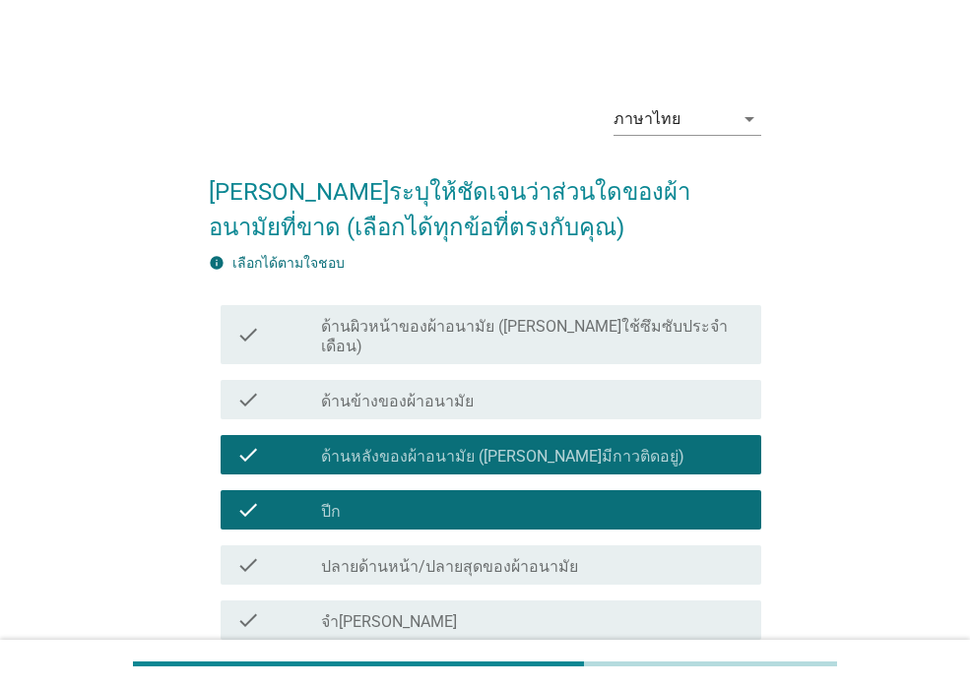
click at [355, 557] on label "ปลายด้านหน้า/ปลายสุดของผ้าอนามัย" at bounding box center [449, 567] width 257 height 20
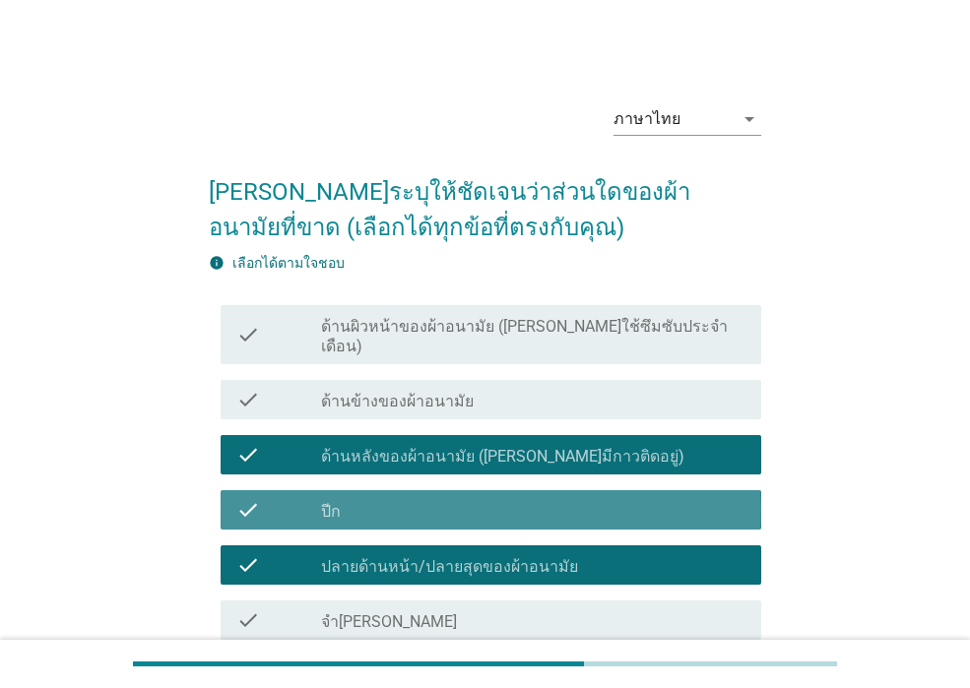
click at [362, 498] on div "check_box_outline_blank ปีก" at bounding box center [533, 510] width 424 height 24
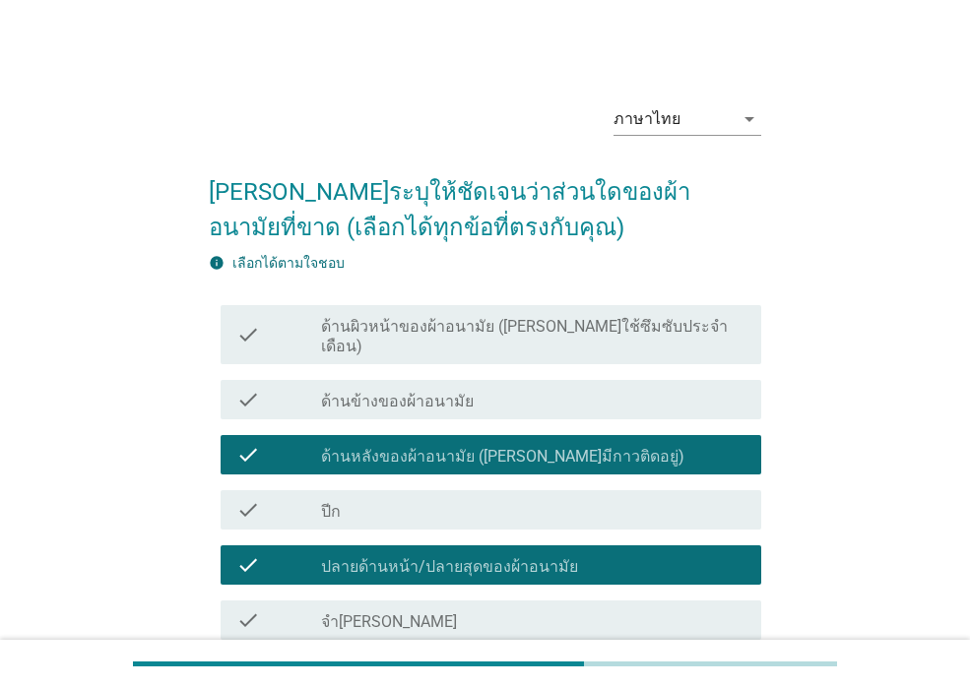
click at [408, 392] on label "ด้านข้างของผ้าอนามัย" at bounding box center [397, 402] width 153 height 20
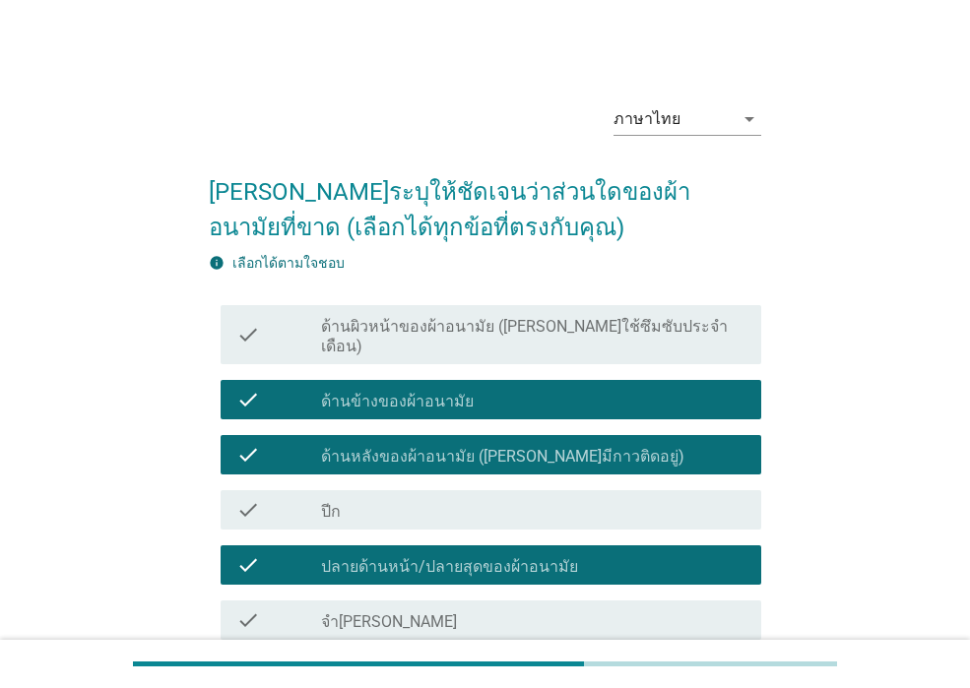
click at [396, 447] on label "ด้านหลังของผ้าอนามัย (ด้านที่มีกาวติดอยู่)" at bounding box center [502, 457] width 363 height 20
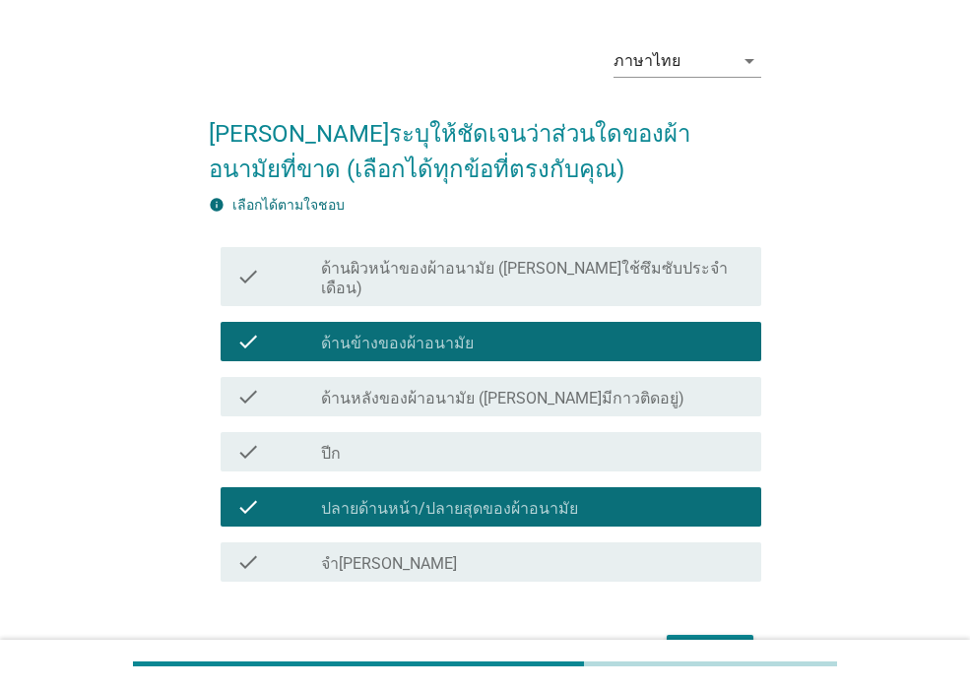
scroll to position [161, 0]
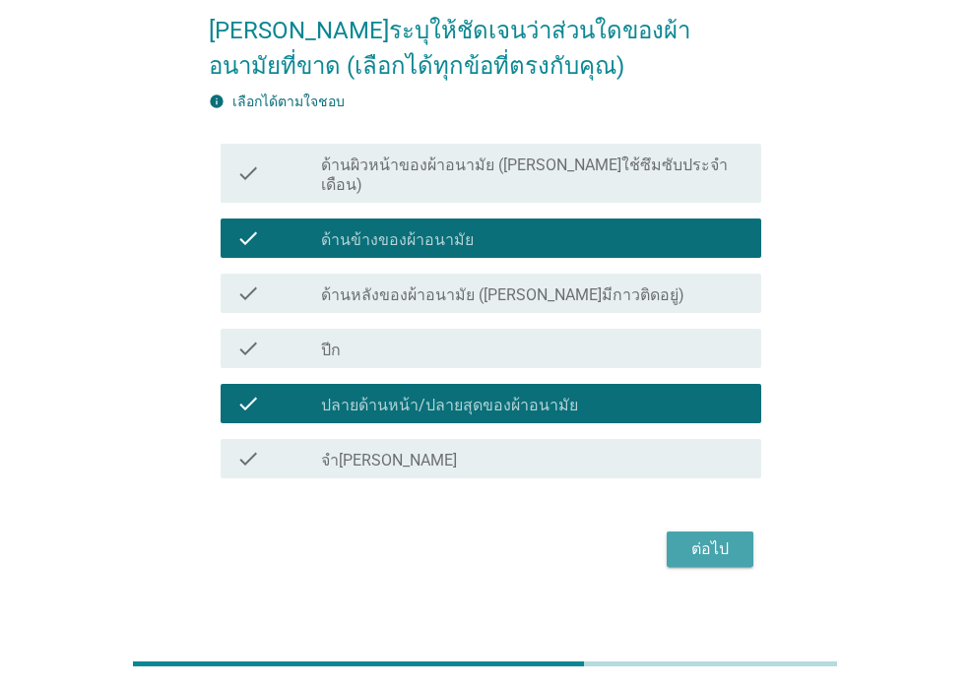
click at [728, 539] on div "ต่อไป" at bounding box center [709, 550] width 55 height 24
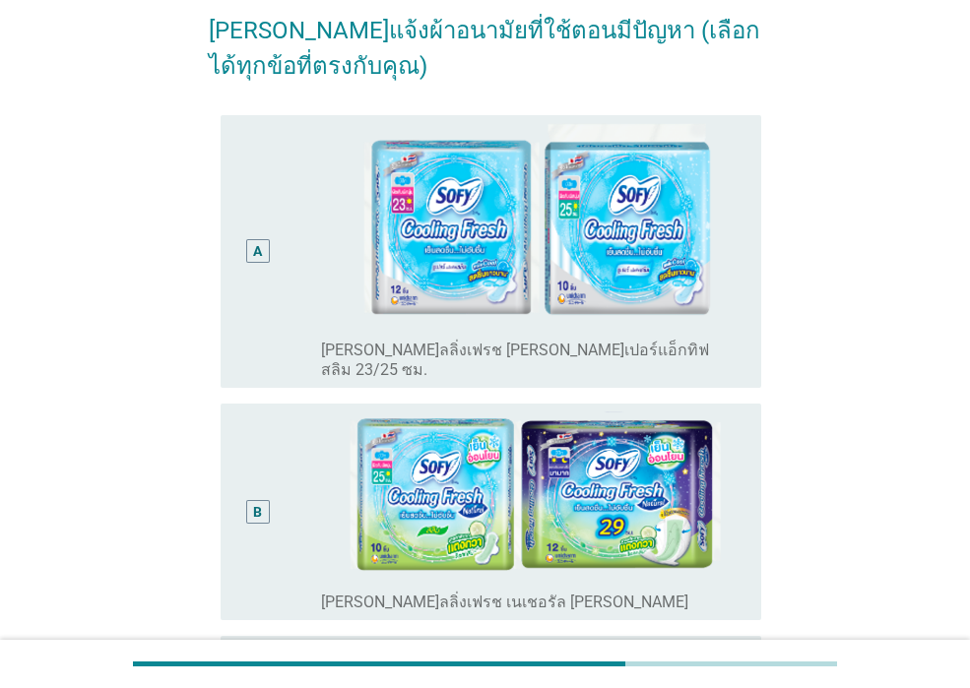
scroll to position [0, 0]
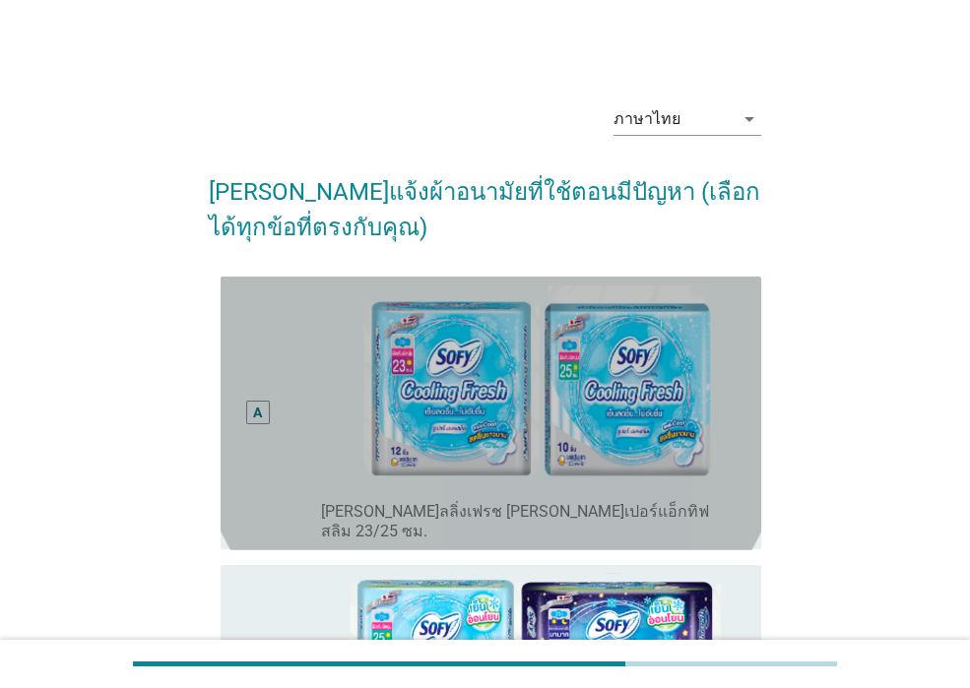
click at [322, 482] on div "radio_button_unchecked โซฟี คูลลิ่งเฟรช ซูเปอร์แอ็กทิฟสลิม 23/25 ซม." at bounding box center [533, 414] width 424 height 258
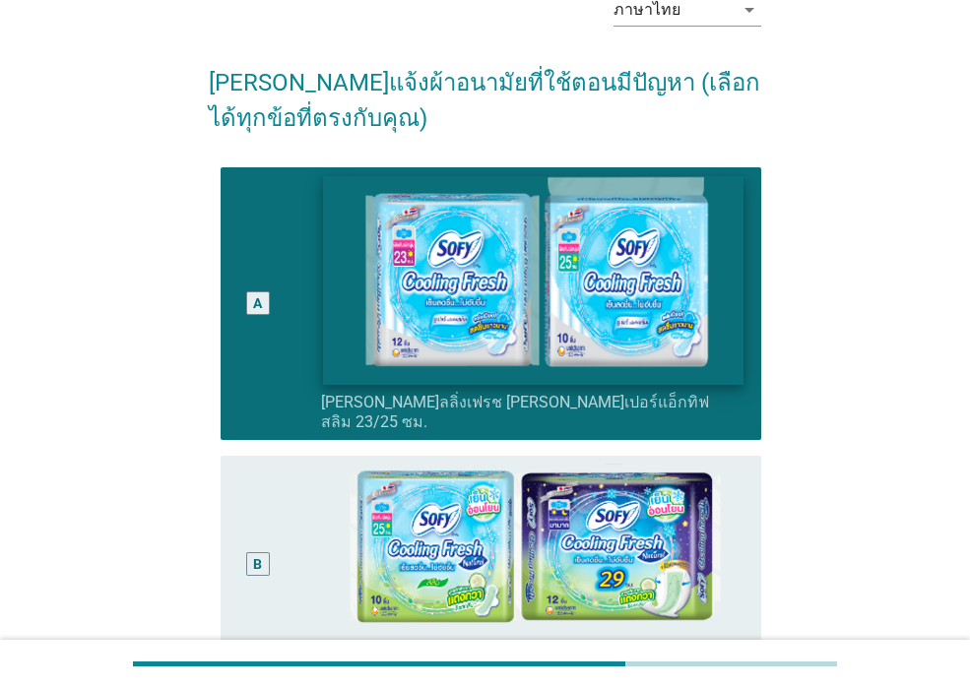
scroll to position [295, 0]
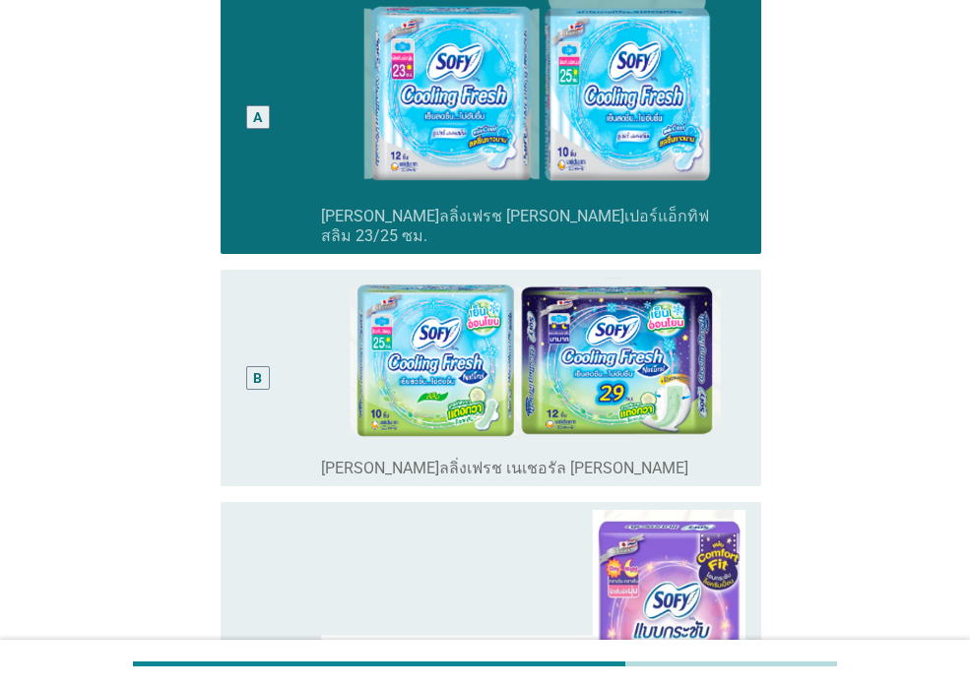
click at [274, 389] on div "B" at bounding box center [257, 378] width 42 height 201
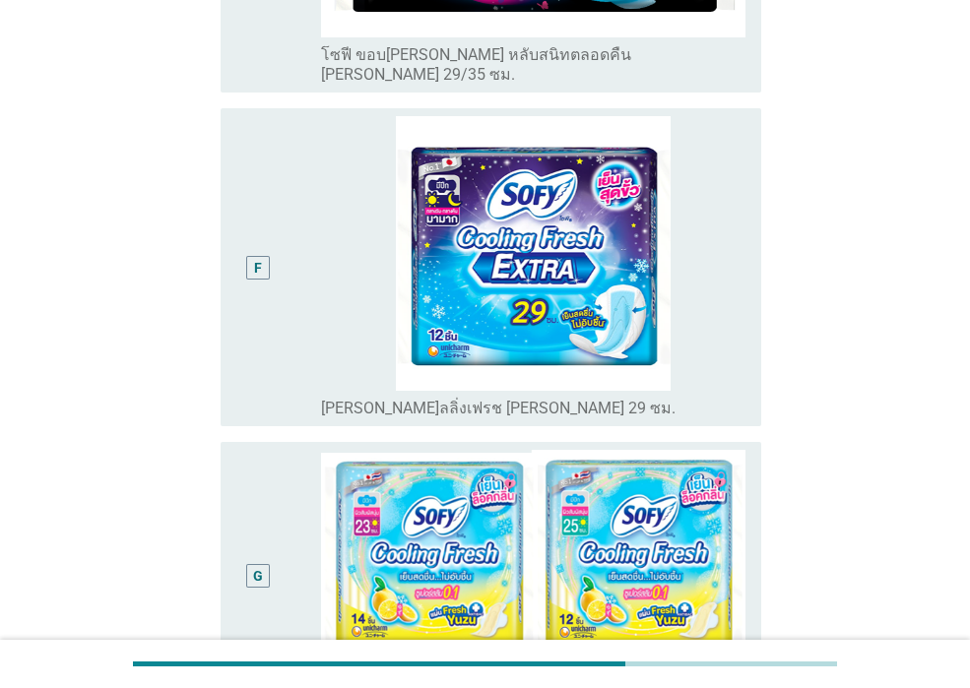
scroll to position [1854, 0]
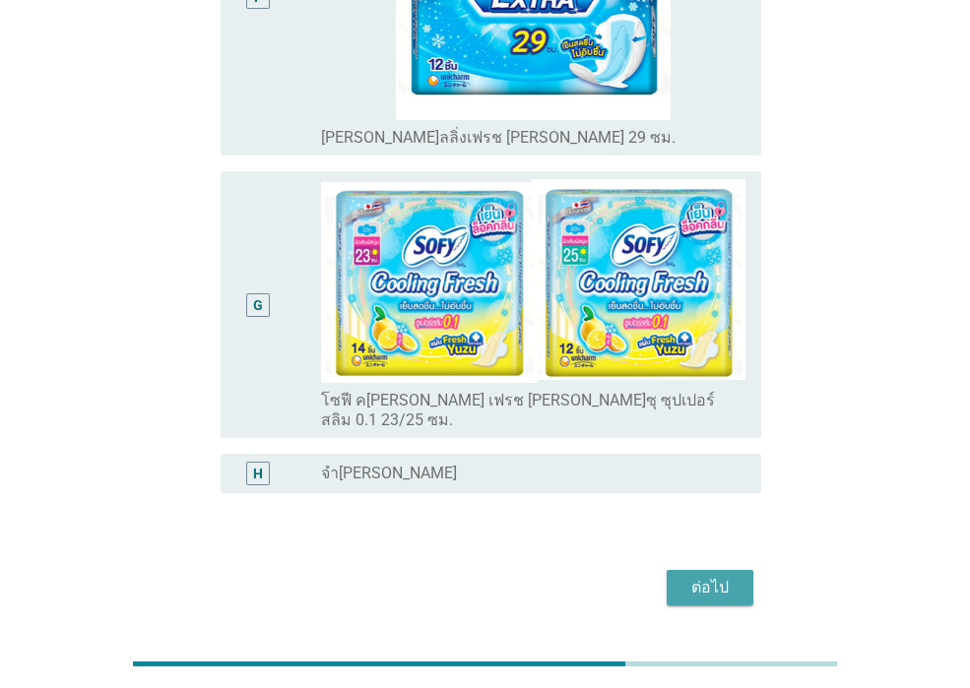
click at [711, 576] on div "ต่อไป" at bounding box center [709, 588] width 55 height 24
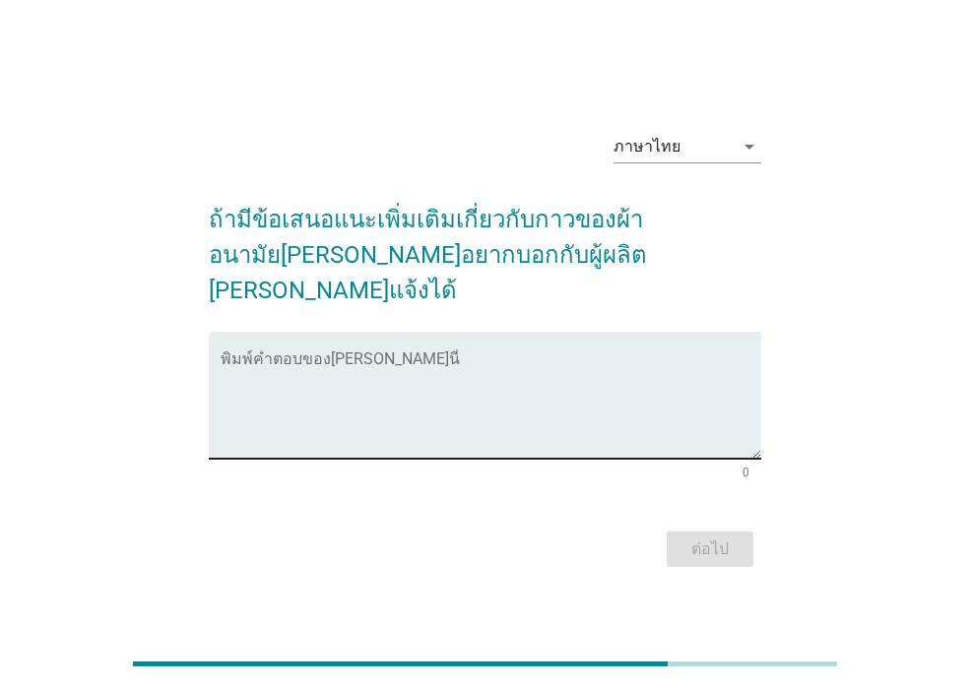
click at [223, 332] on div "พิมพ์คำตอบของคุณ ที่นี่" at bounding box center [491, 395] width 541 height 127
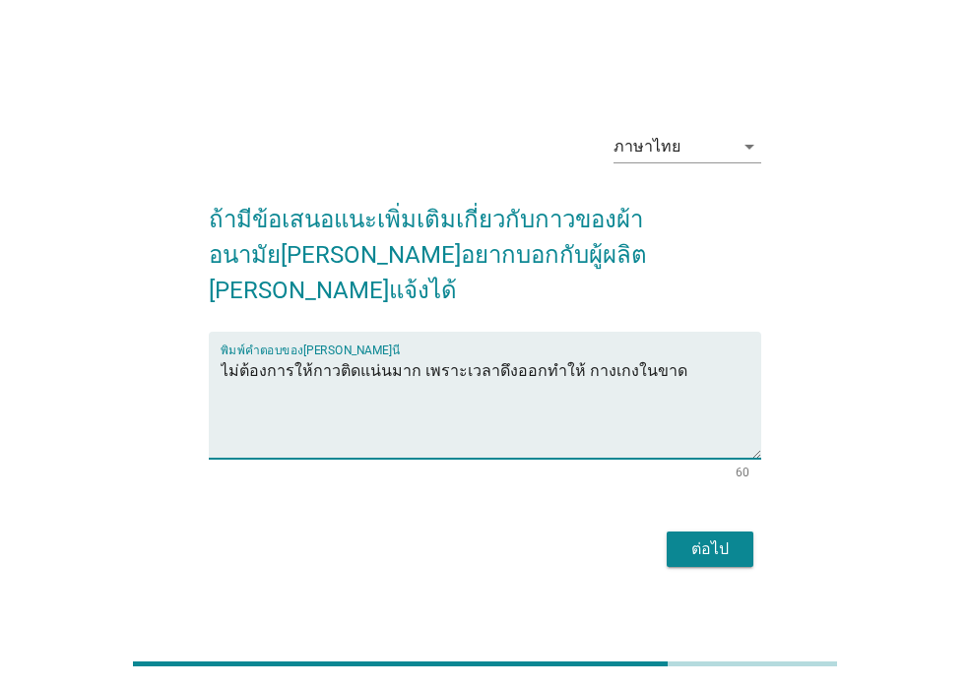
type textarea "ไม่ต้องการให้กาวติดแน่นมาก เพราะเวลาดึงออกทำให้ กางเกงในขาด"
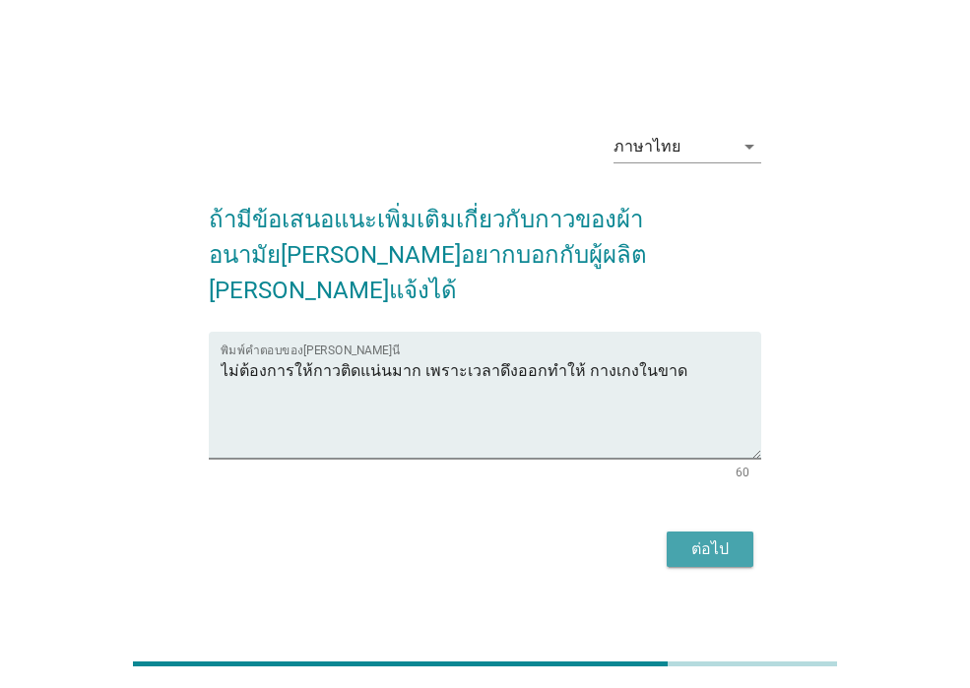
click at [734, 538] on div "ต่อไป" at bounding box center [709, 550] width 55 height 24
